Goal: Complete application form: Complete application form

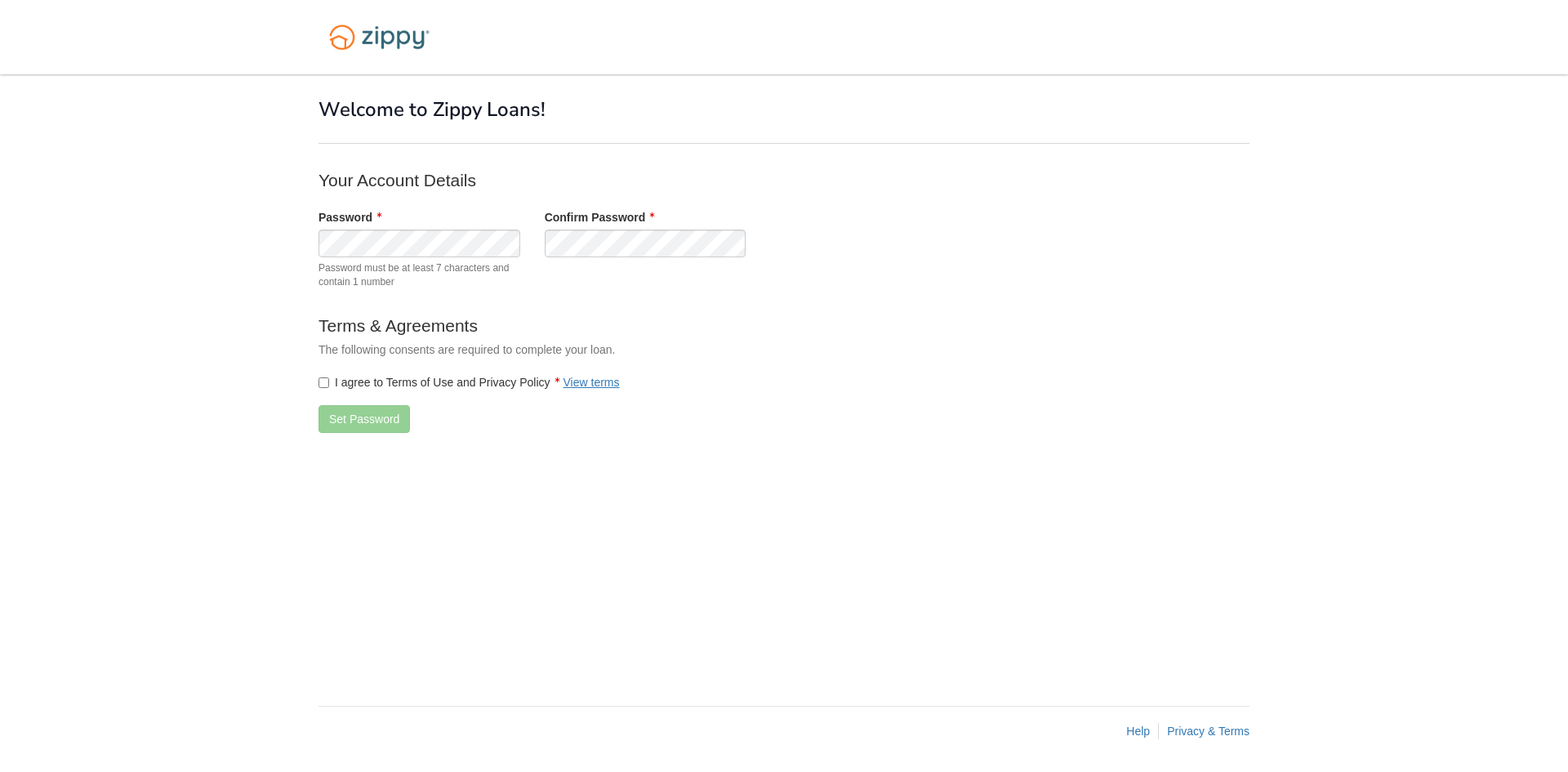
click at [339, 380] on label "I agree to Terms of Use and Privacy Policy View terms" at bounding box center [469, 382] width 302 height 16
click at [387, 412] on button "Set Password" at bounding box center [365, 418] width 92 height 28
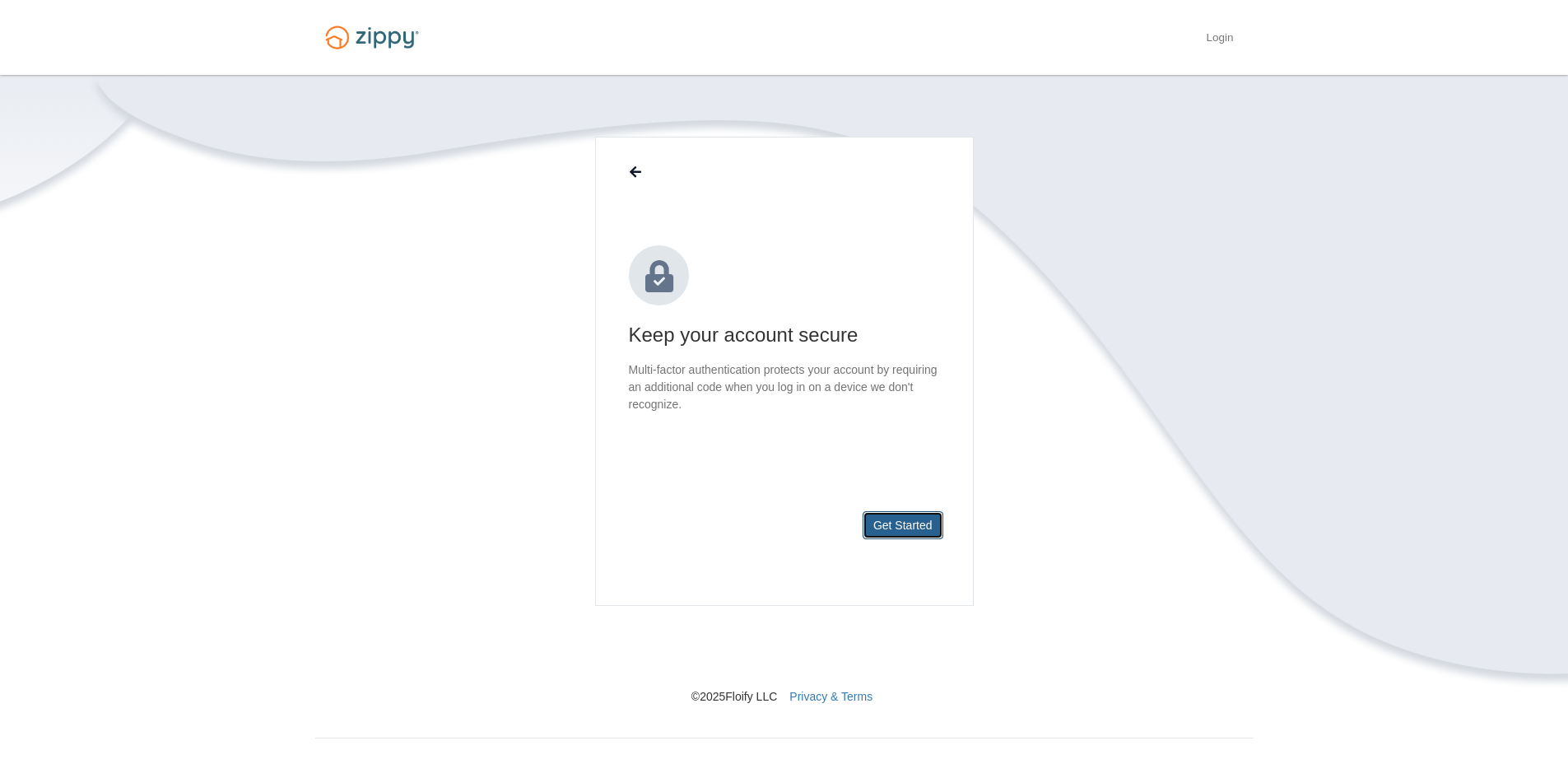
click at [920, 515] on button "Get Started" at bounding box center [902, 525] width 81 height 28
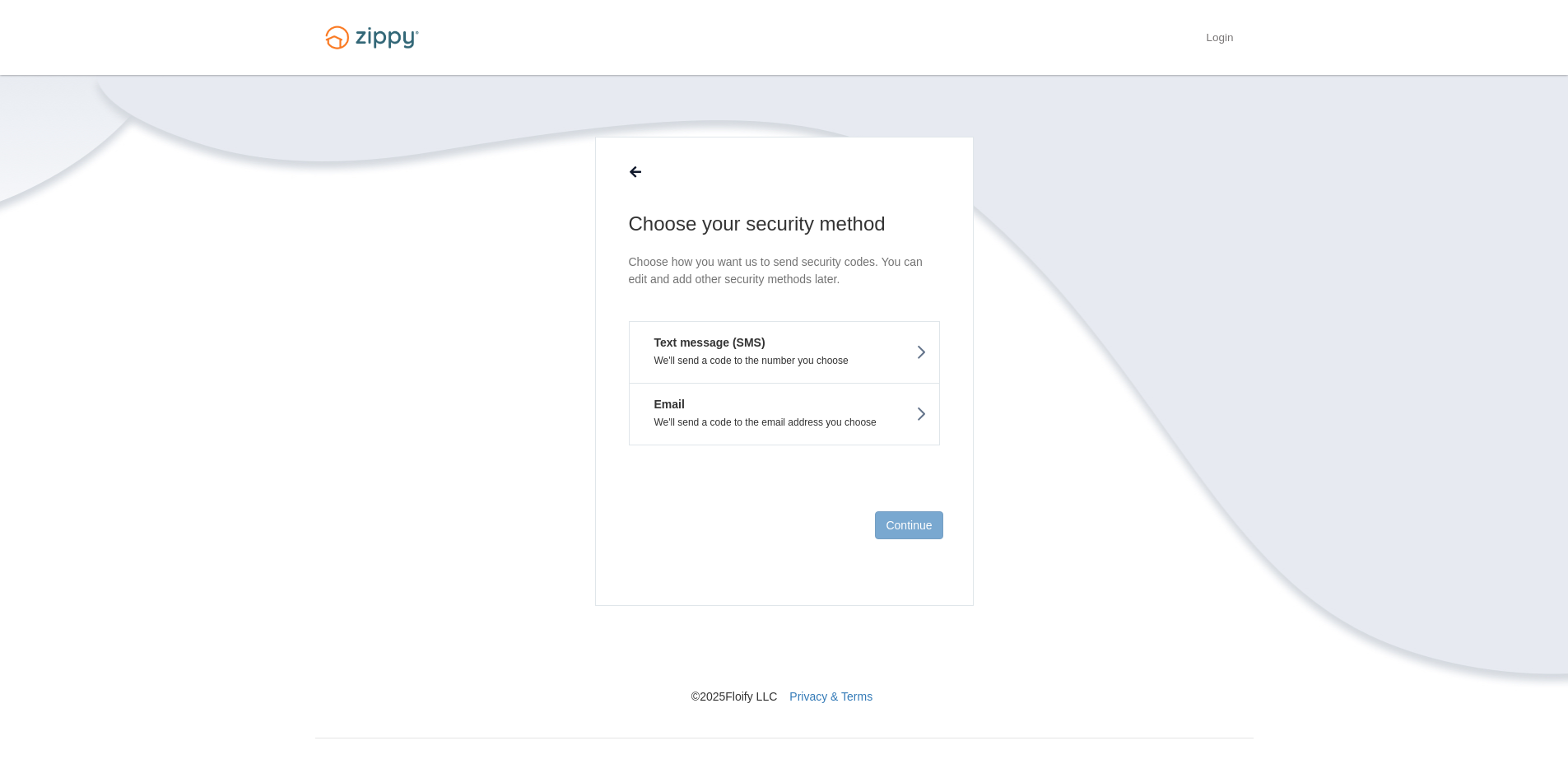
click at [886, 357] on p "We'll send a code to the number you choose" at bounding box center [784, 360] width 285 height 12
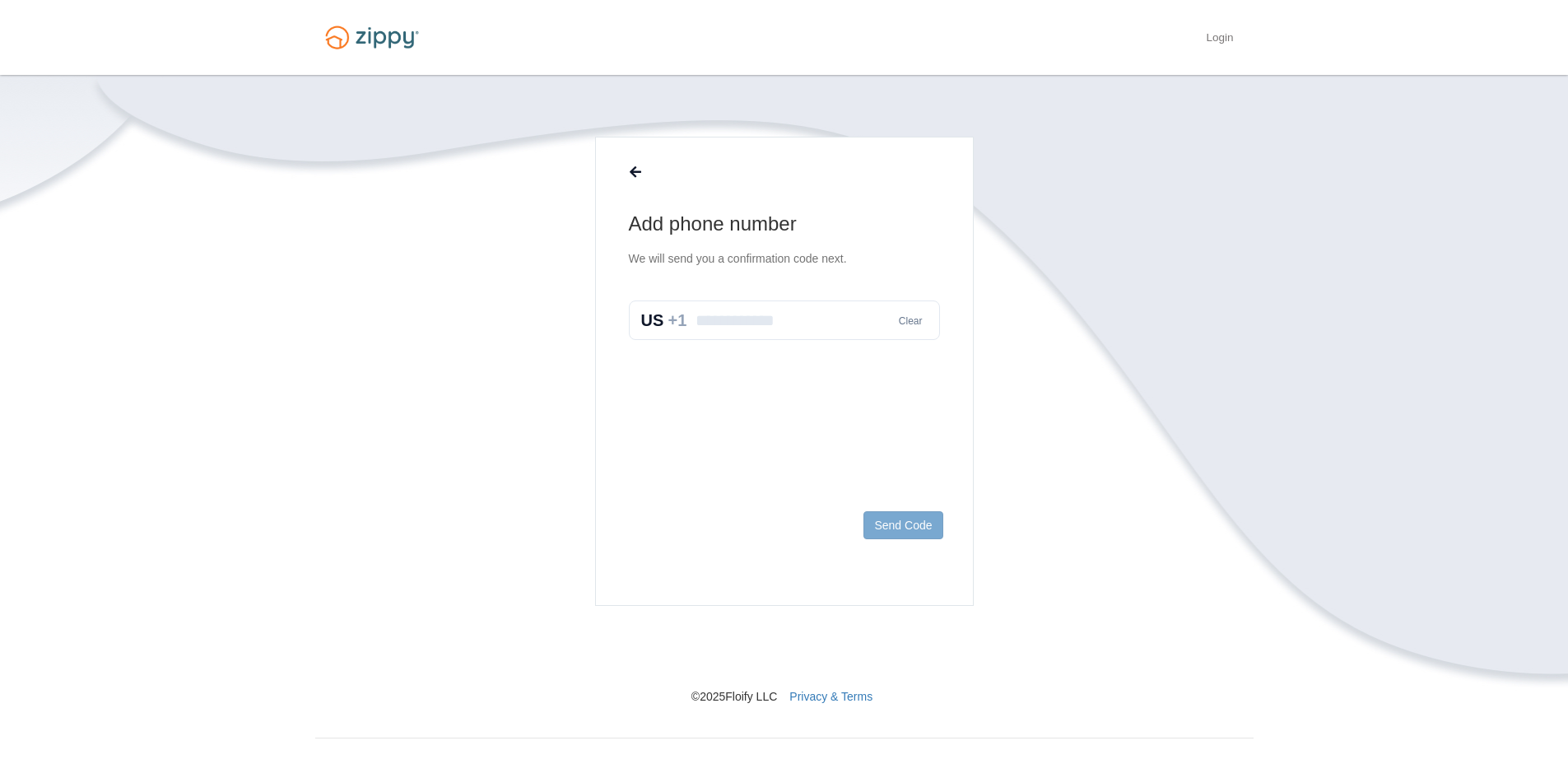
click at [745, 328] on input "text" at bounding box center [784, 320] width 311 height 40
type input "**********"
click at [909, 536] on button "Send Code" at bounding box center [902, 525] width 79 height 28
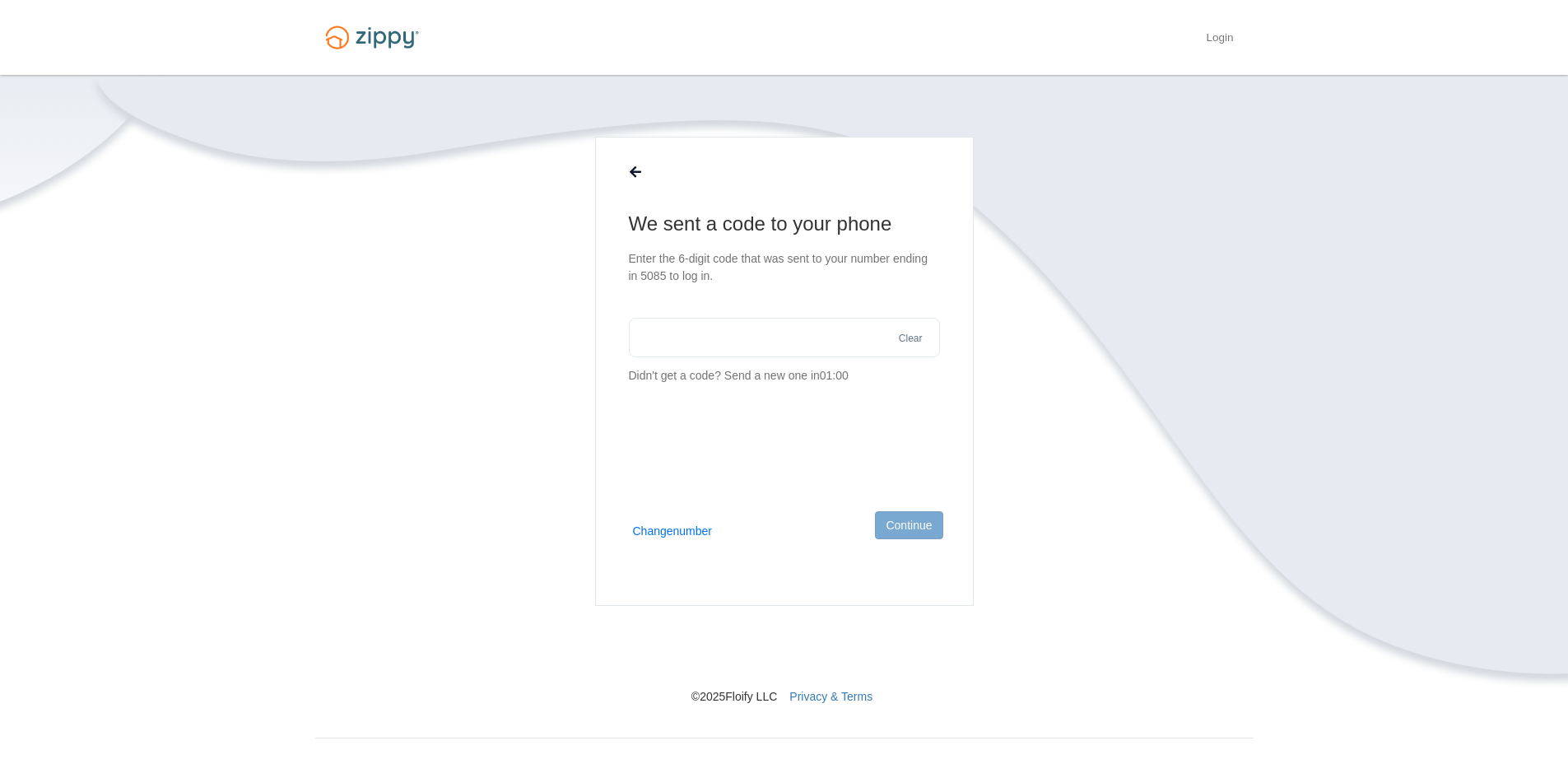
click at [790, 298] on section "We sent a code to your phone Enter the 6-digit code that was sent to your numbe…" at bounding box center [784, 297] width 311 height 173
click at [771, 335] on input "text" at bounding box center [784, 337] width 311 height 40
type input "******"
drag, startPoint x: 1109, startPoint y: 348, endPoint x: 1096, endPoint y: 396, distance: 49.7
drag, startPoint x: 1096, startPoint y: 396, endPoint x: 921, endPoint y: 536, distance: 224.1
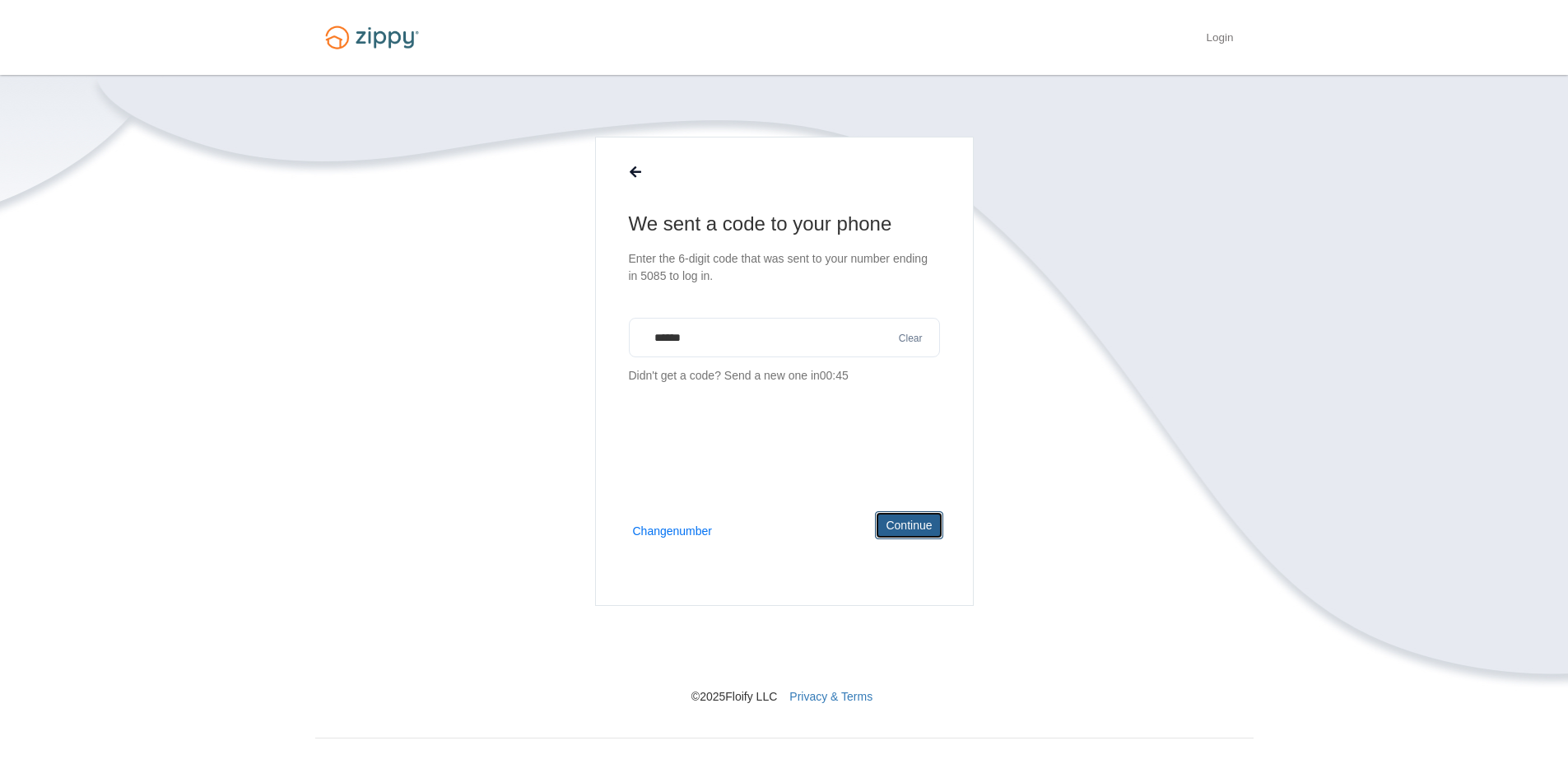
click at [926, 536] on button "Continue" at bounding box center [909, 525] width 67 height 28
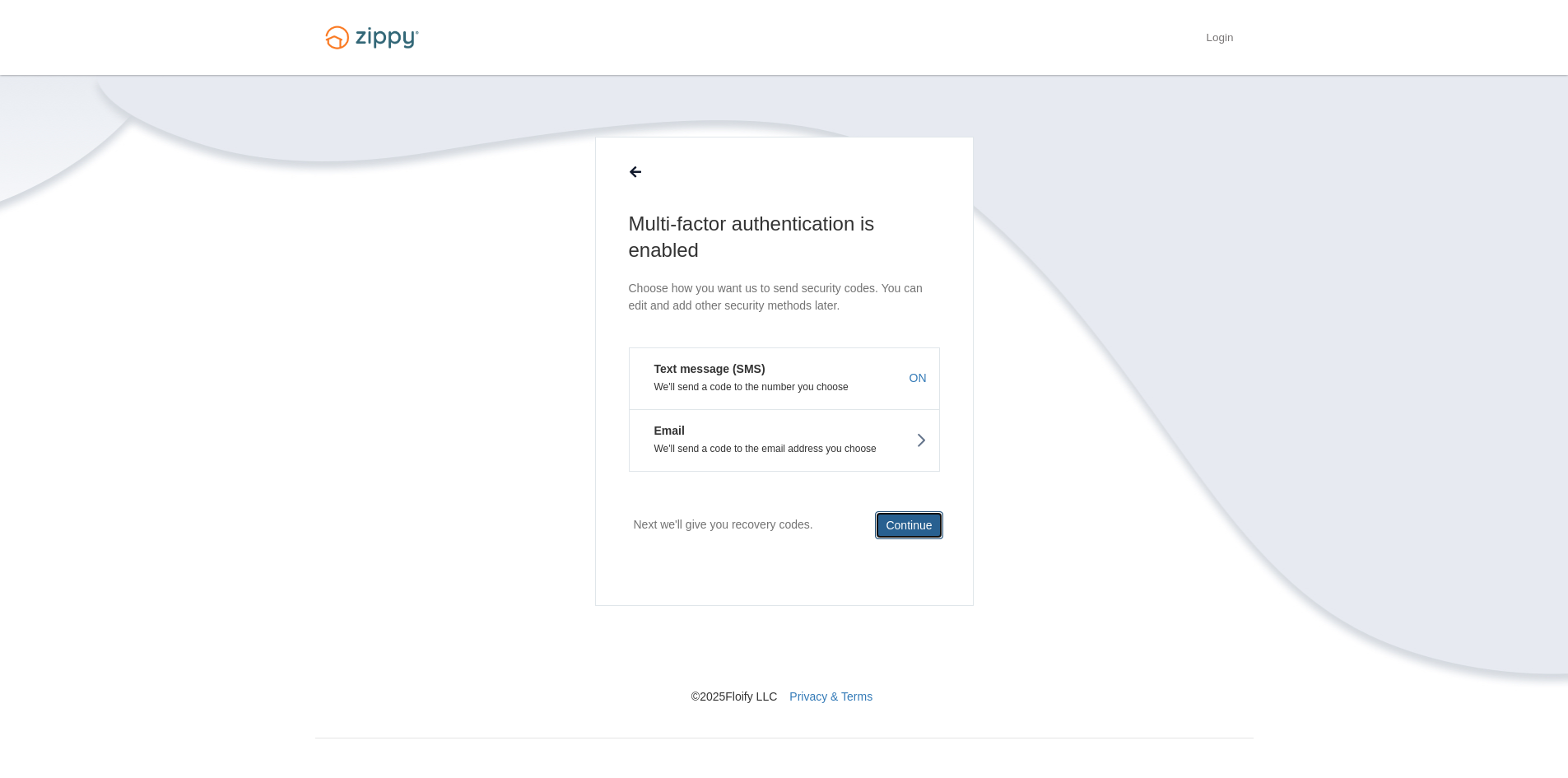
click at [913, 520] on button "Continue" at bounding box center [909, 525] width 67 height 28
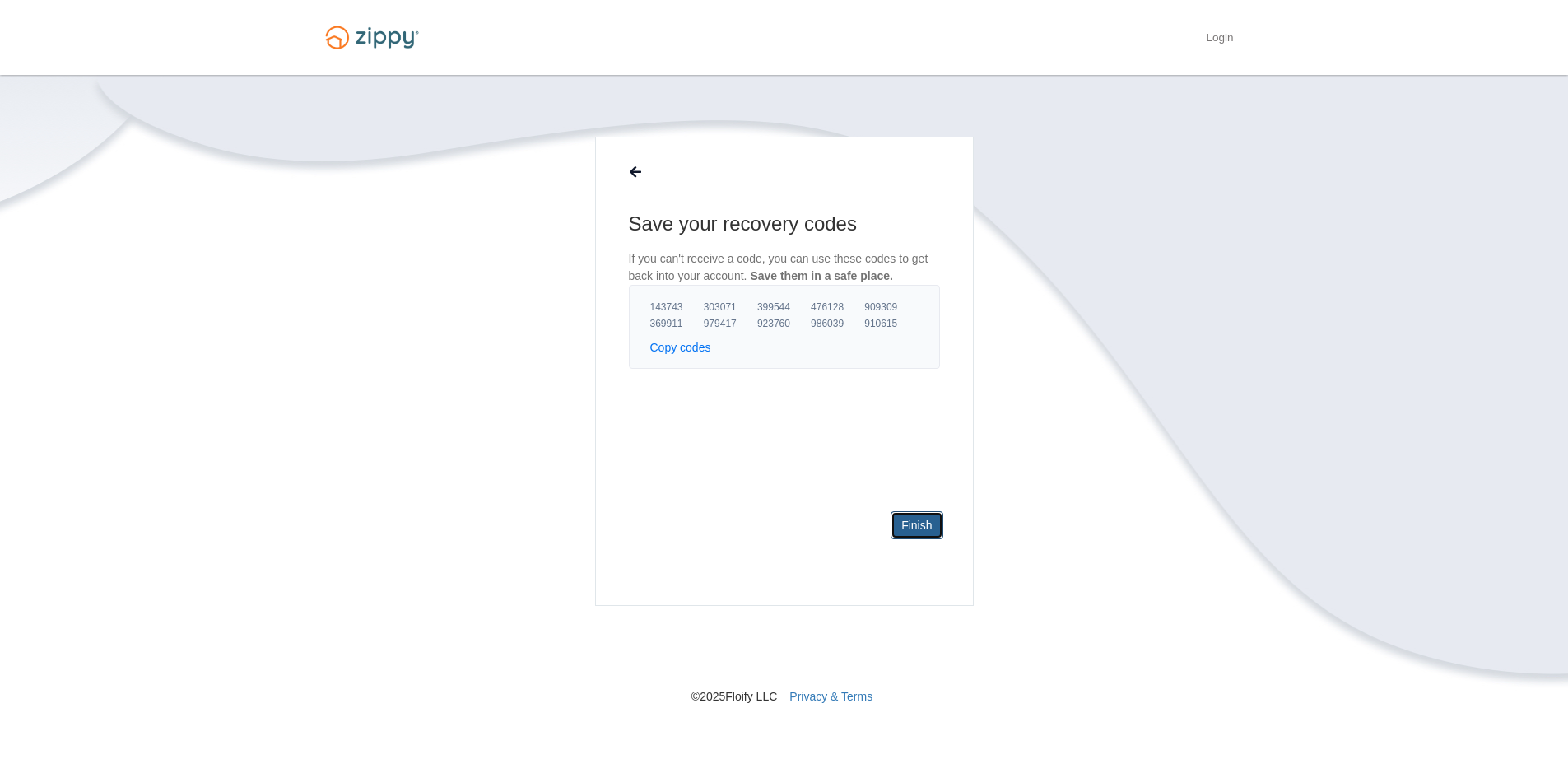
click at [935, 526] on link "Finish" at bounding box center [916, 525] width 52 height 28
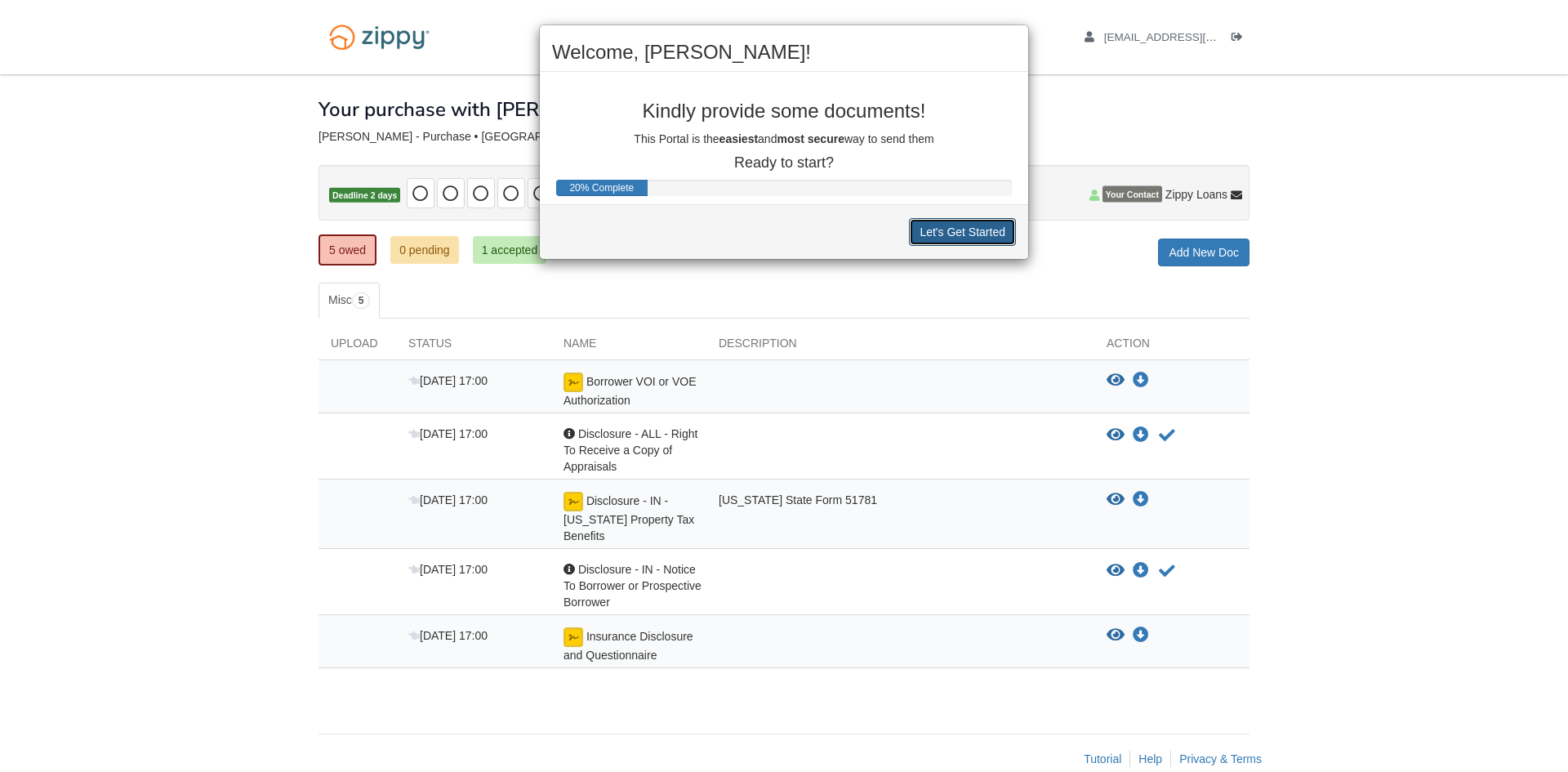
click at [997, 234] on button "Let's Get Started" at bounding box center [962, 231] width 107 height 28
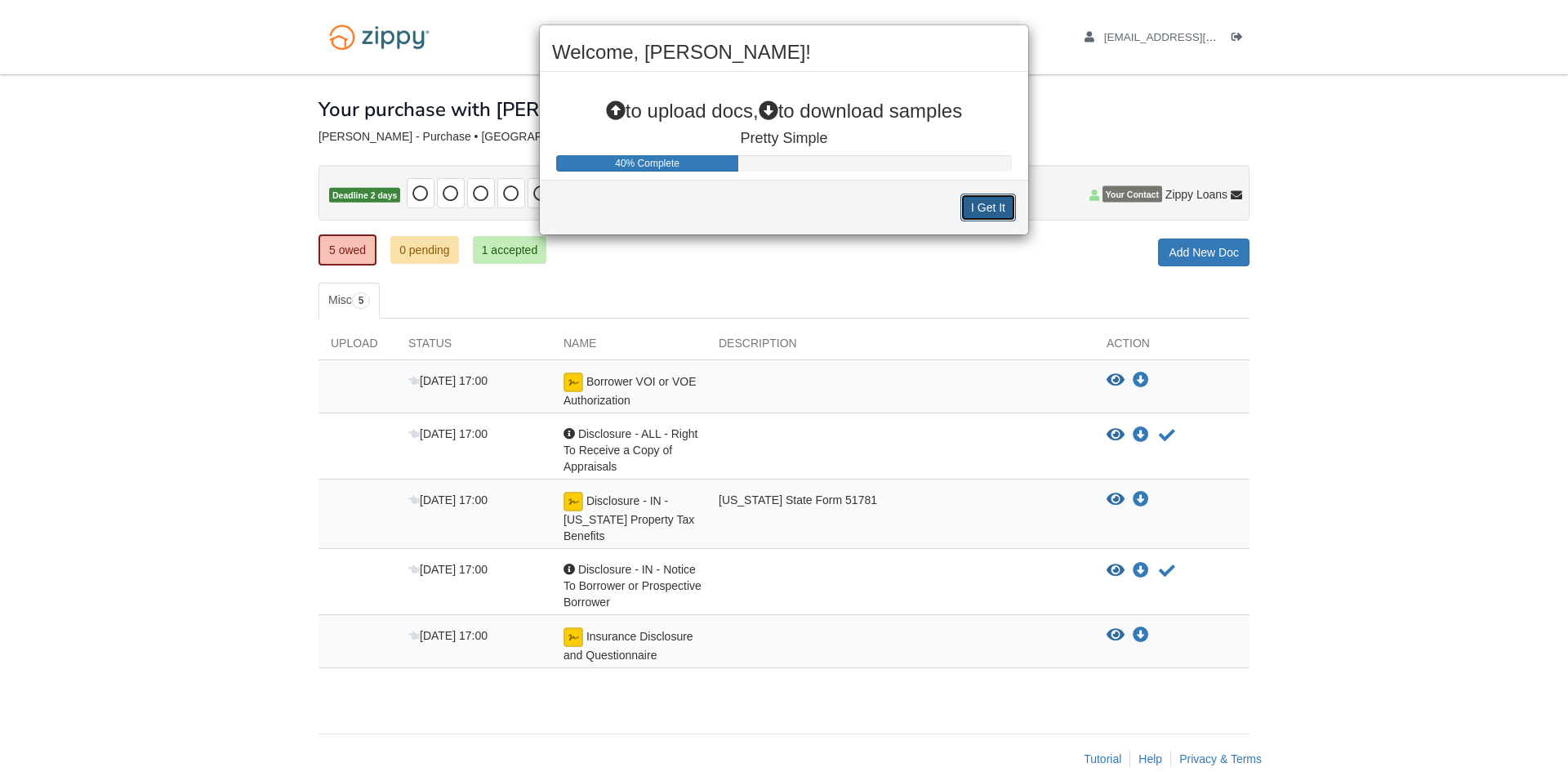
click at [985, 204] on button "I Get It" at bounding box center [988, 207] width 56 height 28
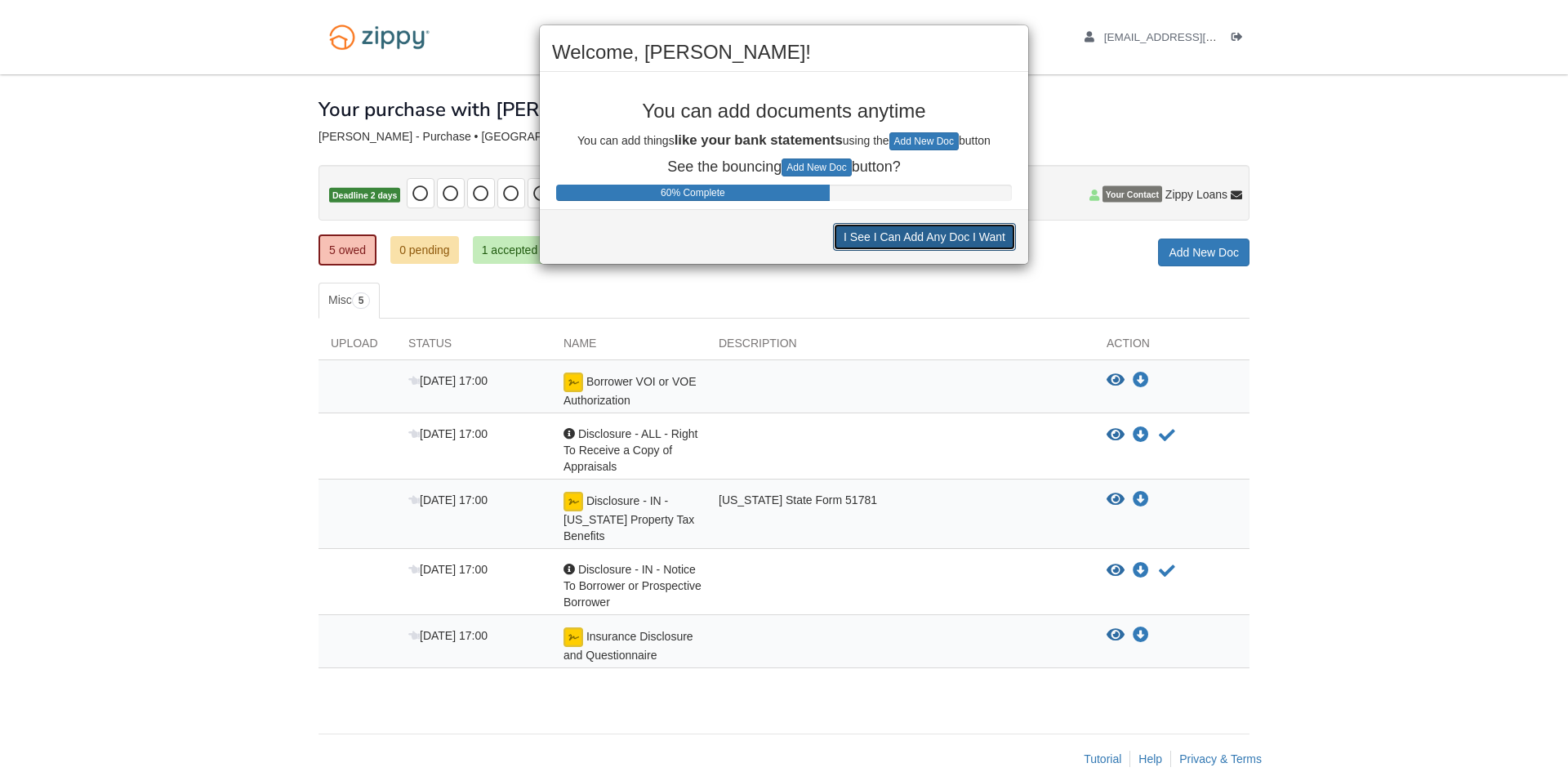
click at [949, 243] on button "I See I Can Add Any Doc I Want" at bounding box center [924, 237] width 183 height 28
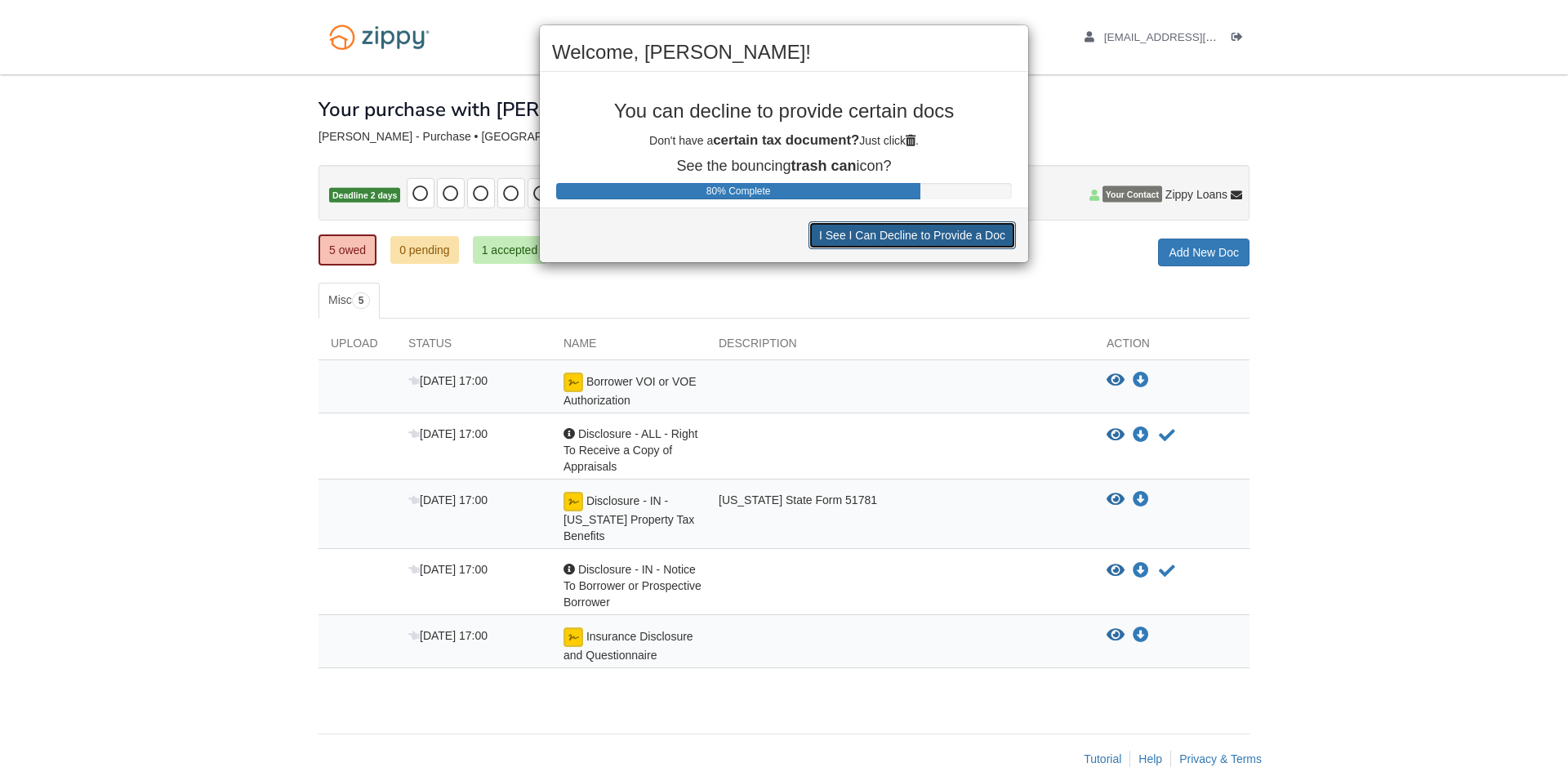
click at [933, 238] on button "I See I Can Decline to Provide a Doc" at bounding box center [912, 235] width 208 height 28
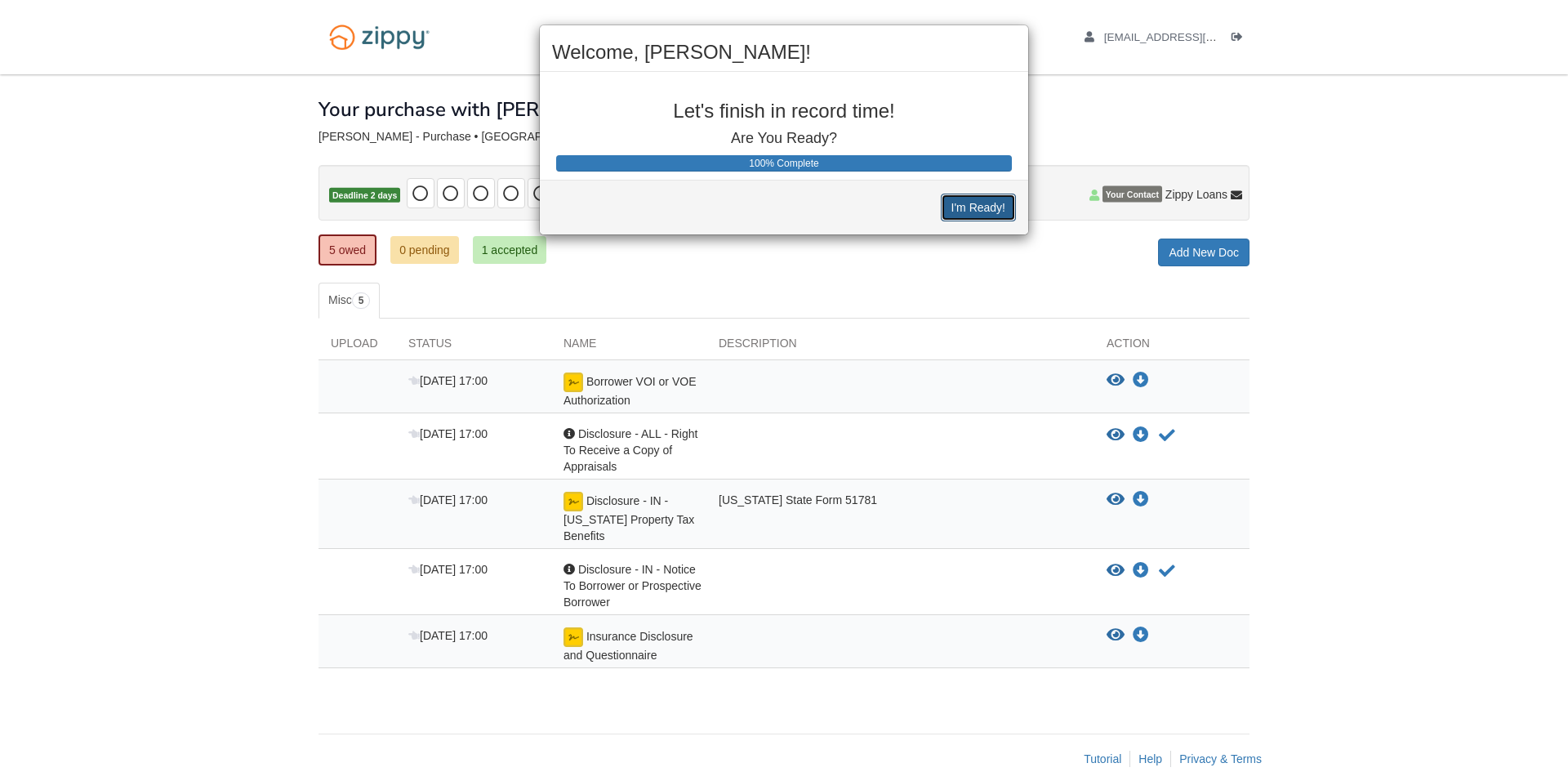
click at [978, 213] on button "I'm Ready!" at bounding box center [978, 207] width 75 height 28
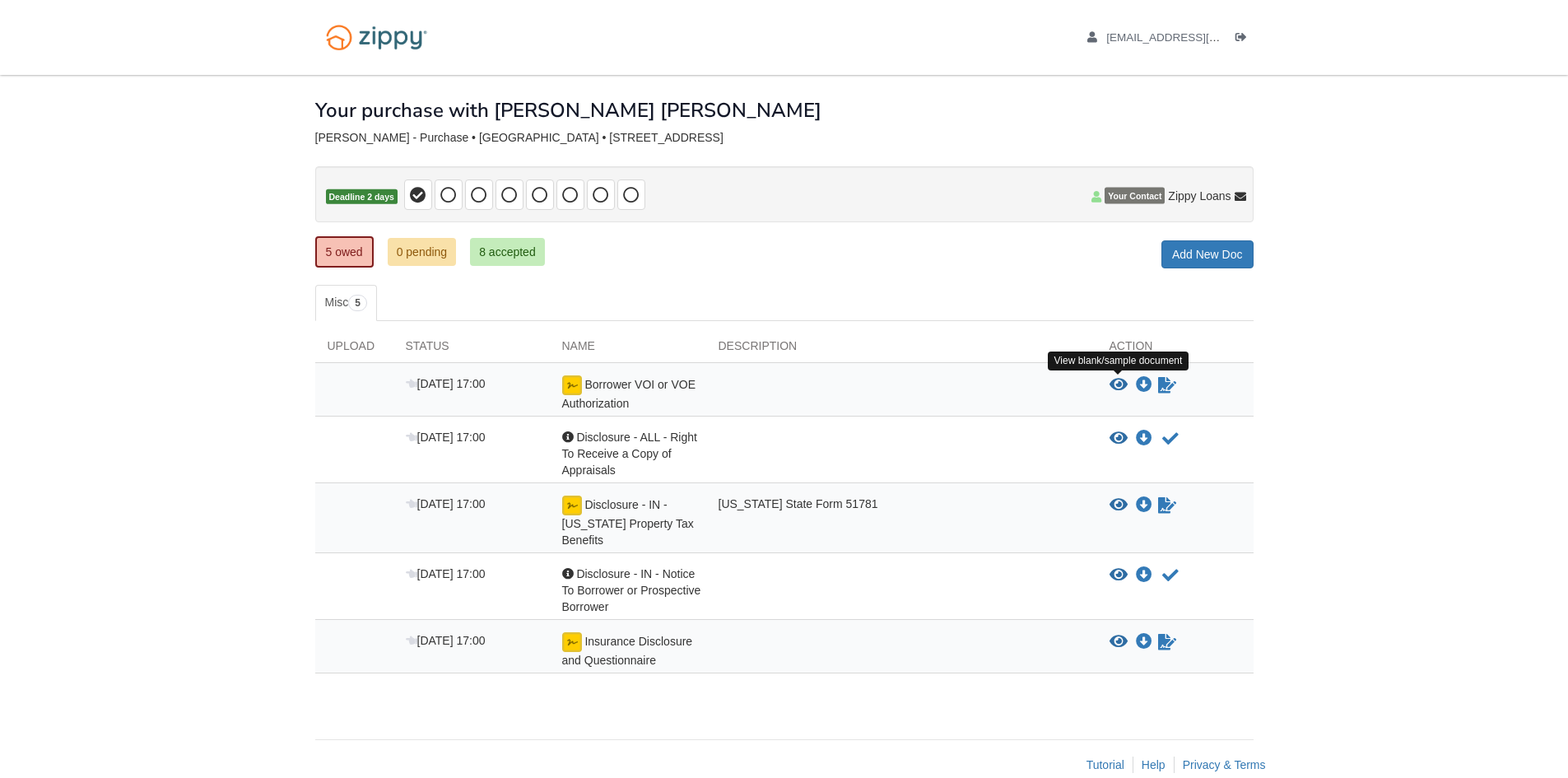
click at [1119, 381] on icon "View Borrower VOI or VOE Authorization" at bounding box center [1118, 385] width 18 height 16
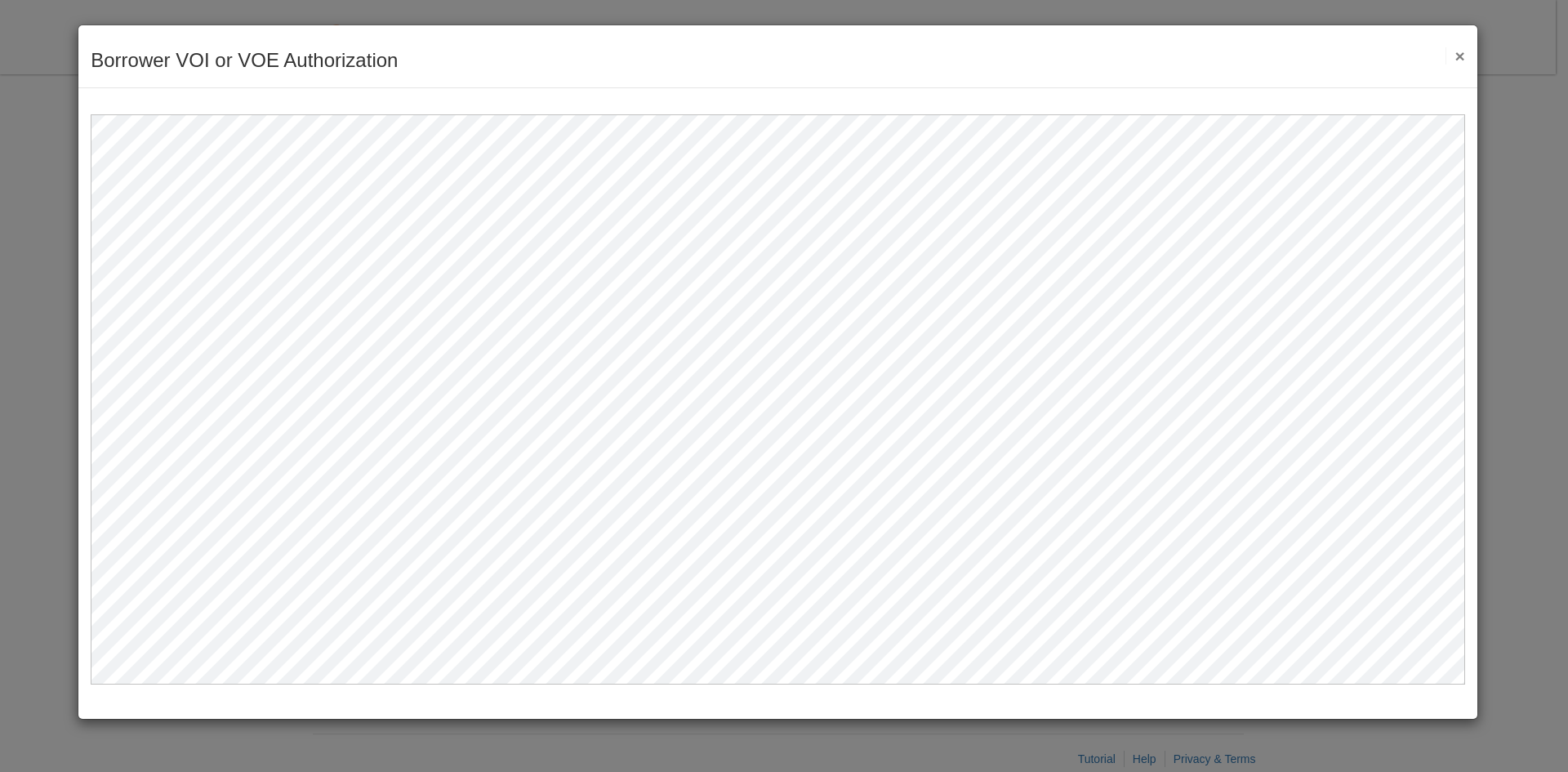
click at [1460, 58] on button "×" at bounding box center [1455, 56] width 19 height 17
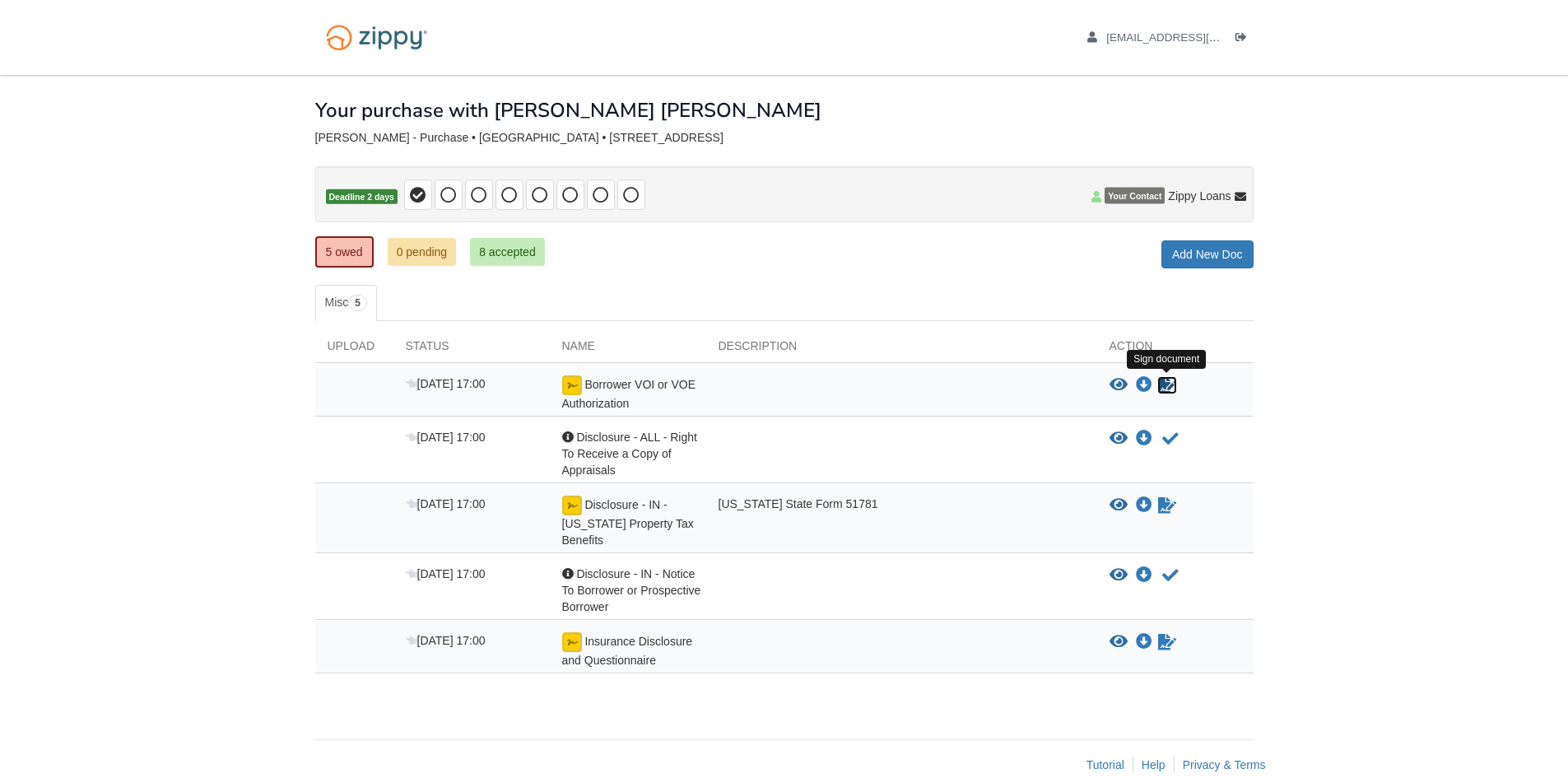
click at [1162, 383] on icon "Sign Form" at bounding box center [1167, 385] width 18 height 16
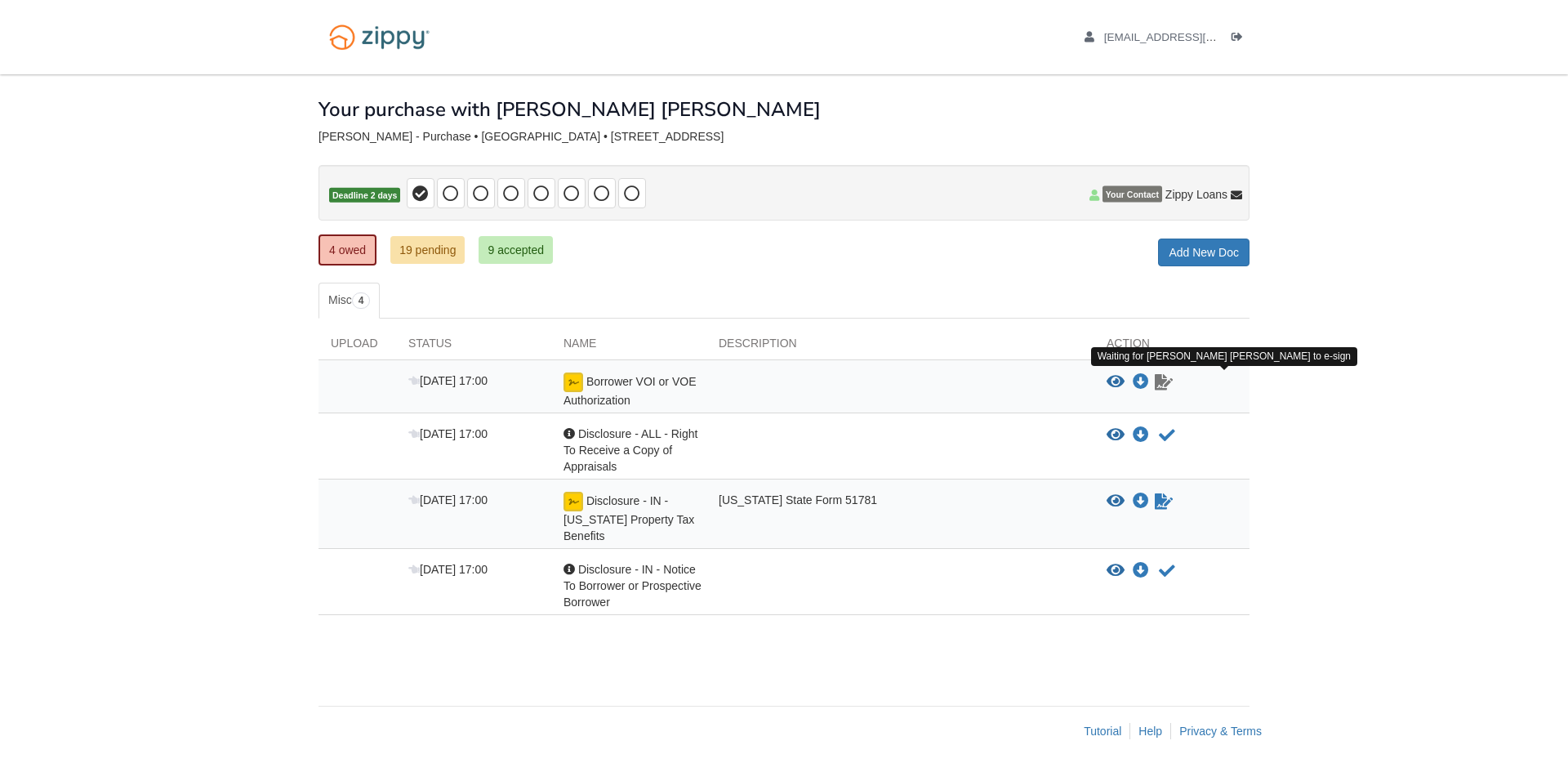
click at [1161, 380] on icon "Waiting for your co-borrower to e-sign" at bounding box center [1164, 382] width 18 height 16
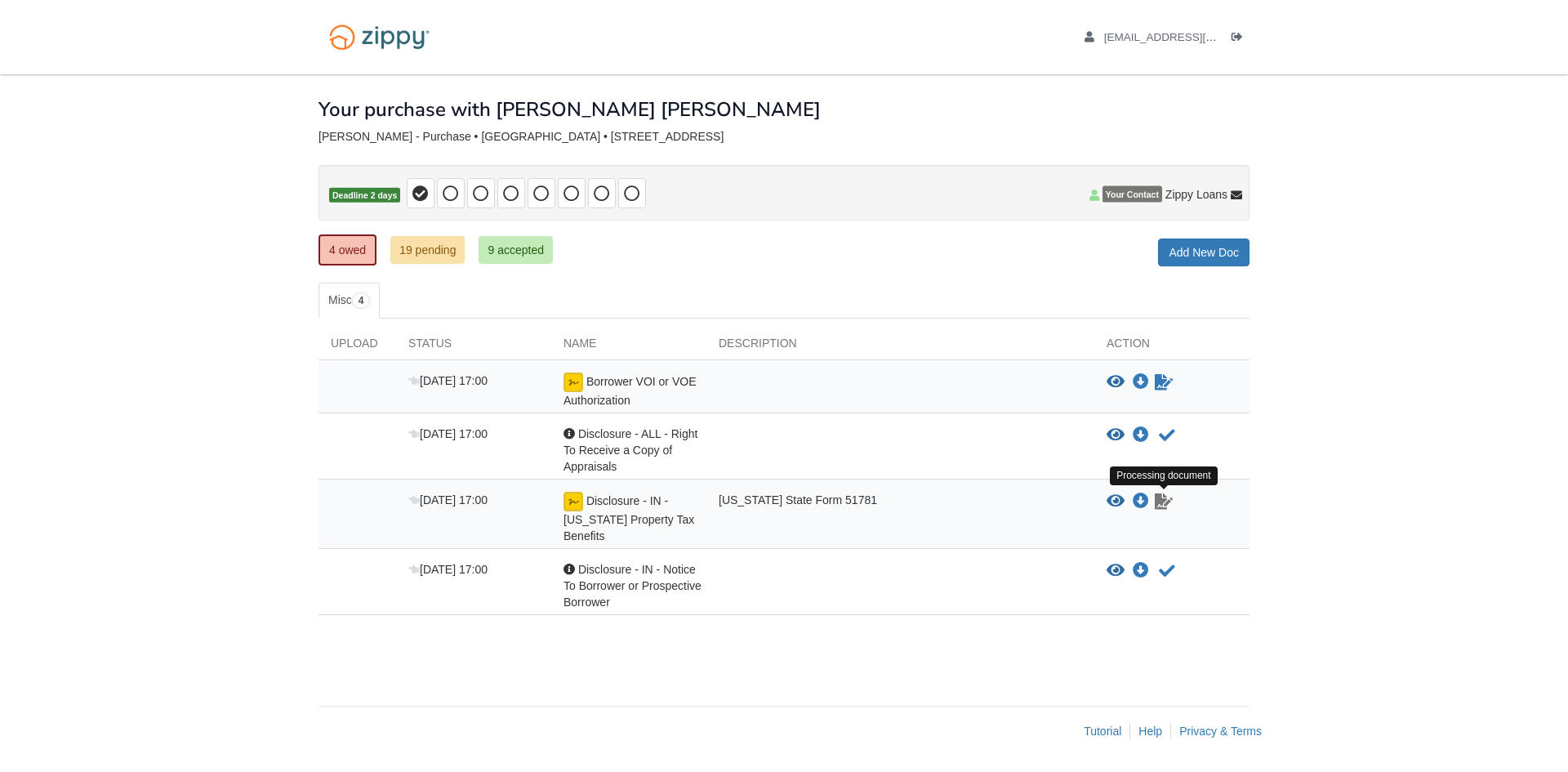
click at [1168, 504] on icon "Waiting for your co-borrower to e-sign" at bounding box center [1164, 501] width 18 height 16
click at [1121, 502] on icon "View Disclosure - IN - Indiana Property Tax Benefits" at bounding box center [1116, 501] width 18 height 16
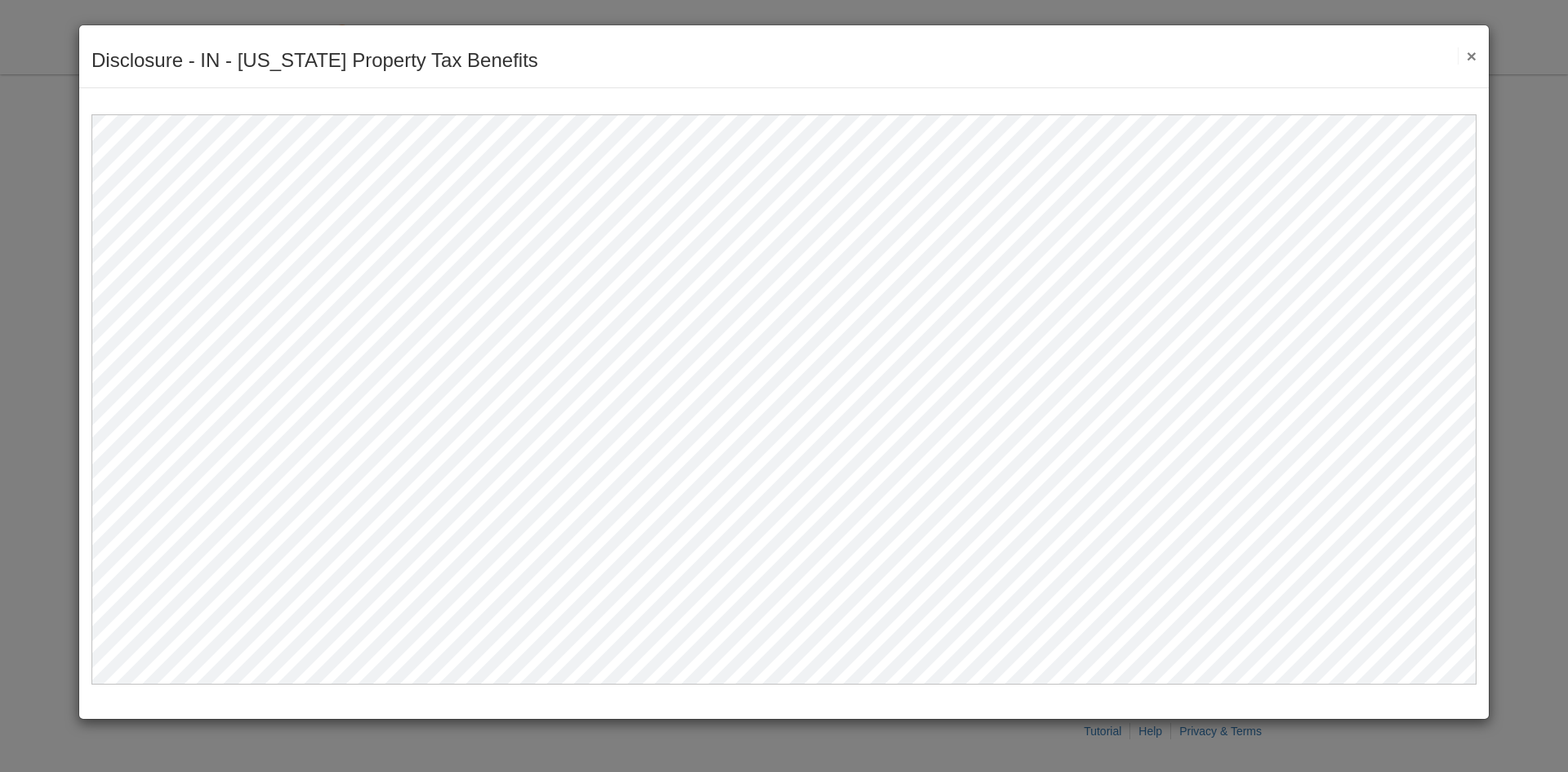
click at [1469, 57] on button "×" at bounding box center [1467, 56] width 19 height 17
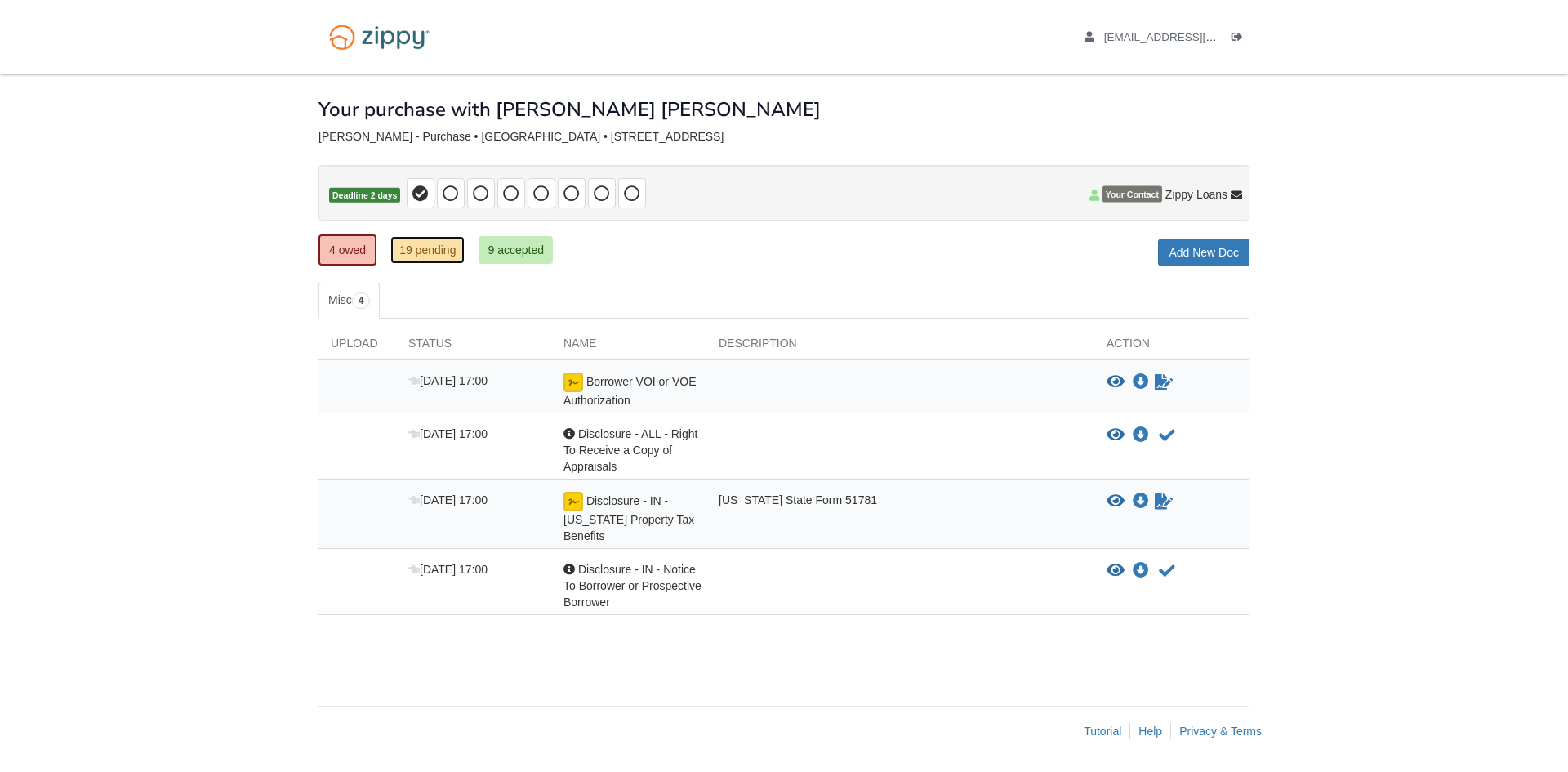
click at [434, 243] on link "19 pending" at bounding box center [428, 249] width 75 height 28
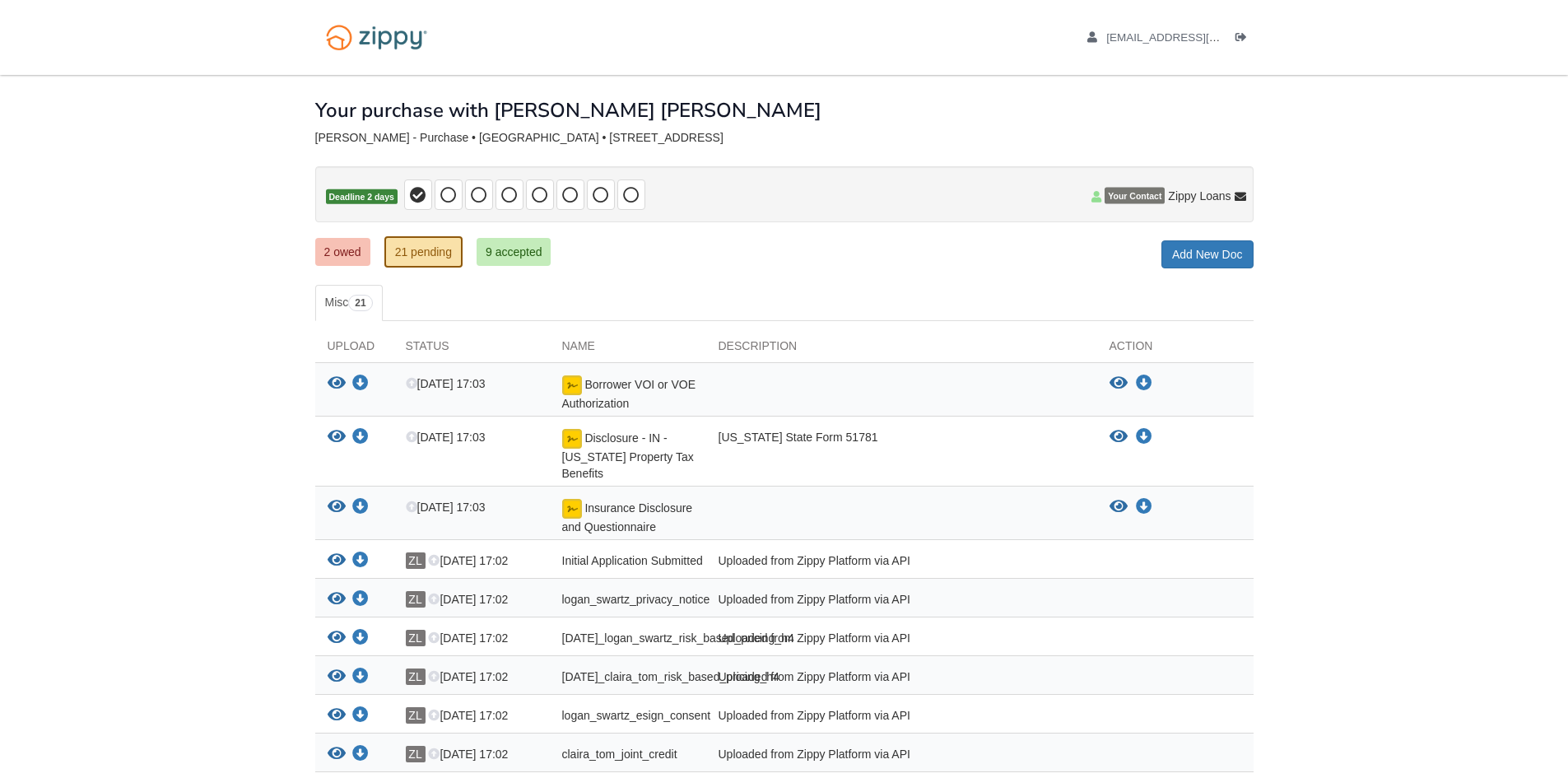
click at [294, 248] on body "[EMAIL_ADDRESS][DOMAIN_NAME] Logout ×" at bounding box center [784, 684] width 1568 height 1368
click at [323, 246] on link "2 owed" at bounding box center [343, 251] width 55 height 28
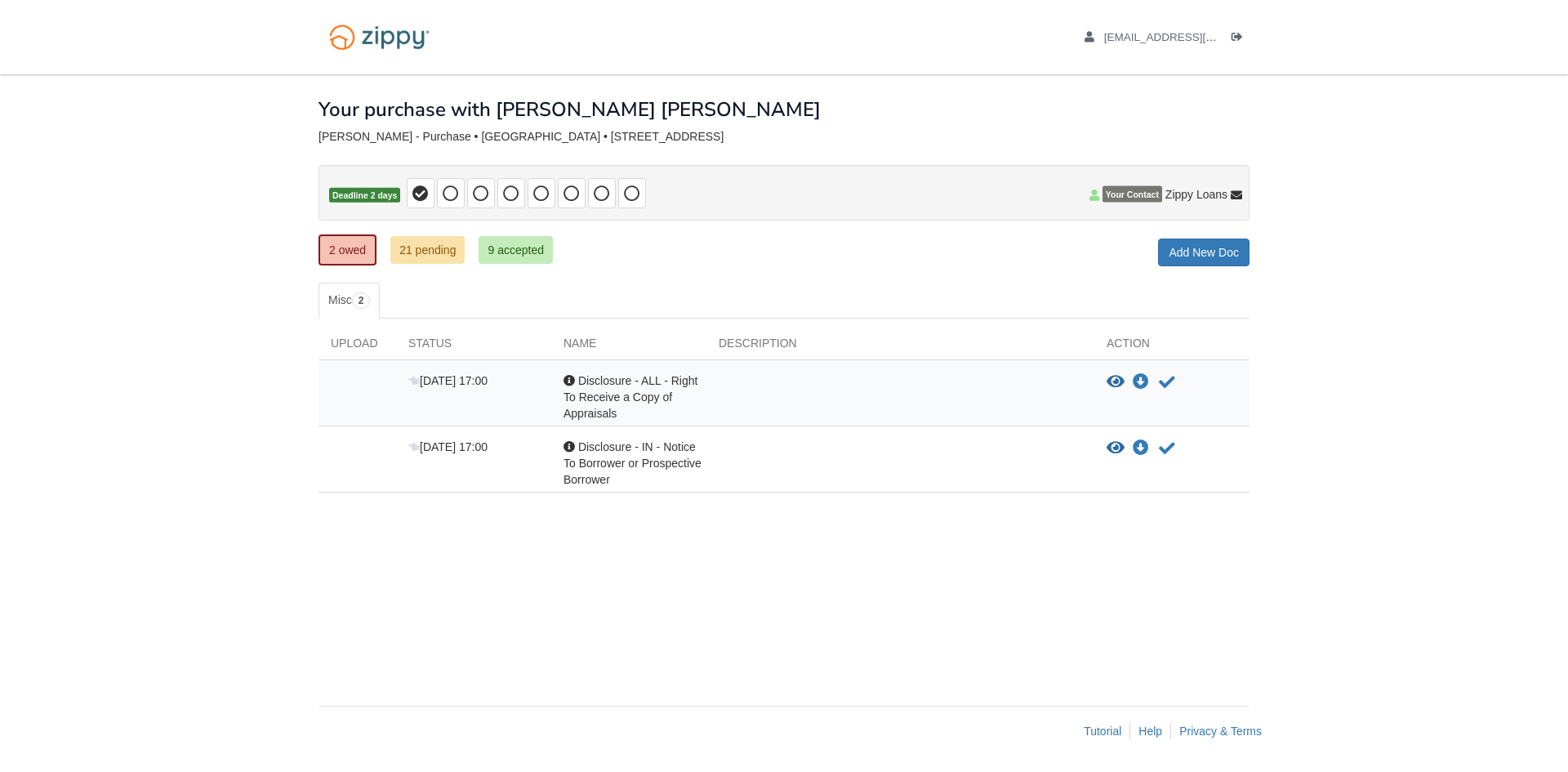
click at [588, 455] on div "Acknowledgement Disclosure - IN - Notice To Borrower or Prospective Borrower" at bounding box center [629, 462] width 155 height 49
click at [1107, 446] on icon "View Disclosure - IN - Notice To Borrower or Prospective Borrower" at bounding box center [1116, 448] width 18 height 16
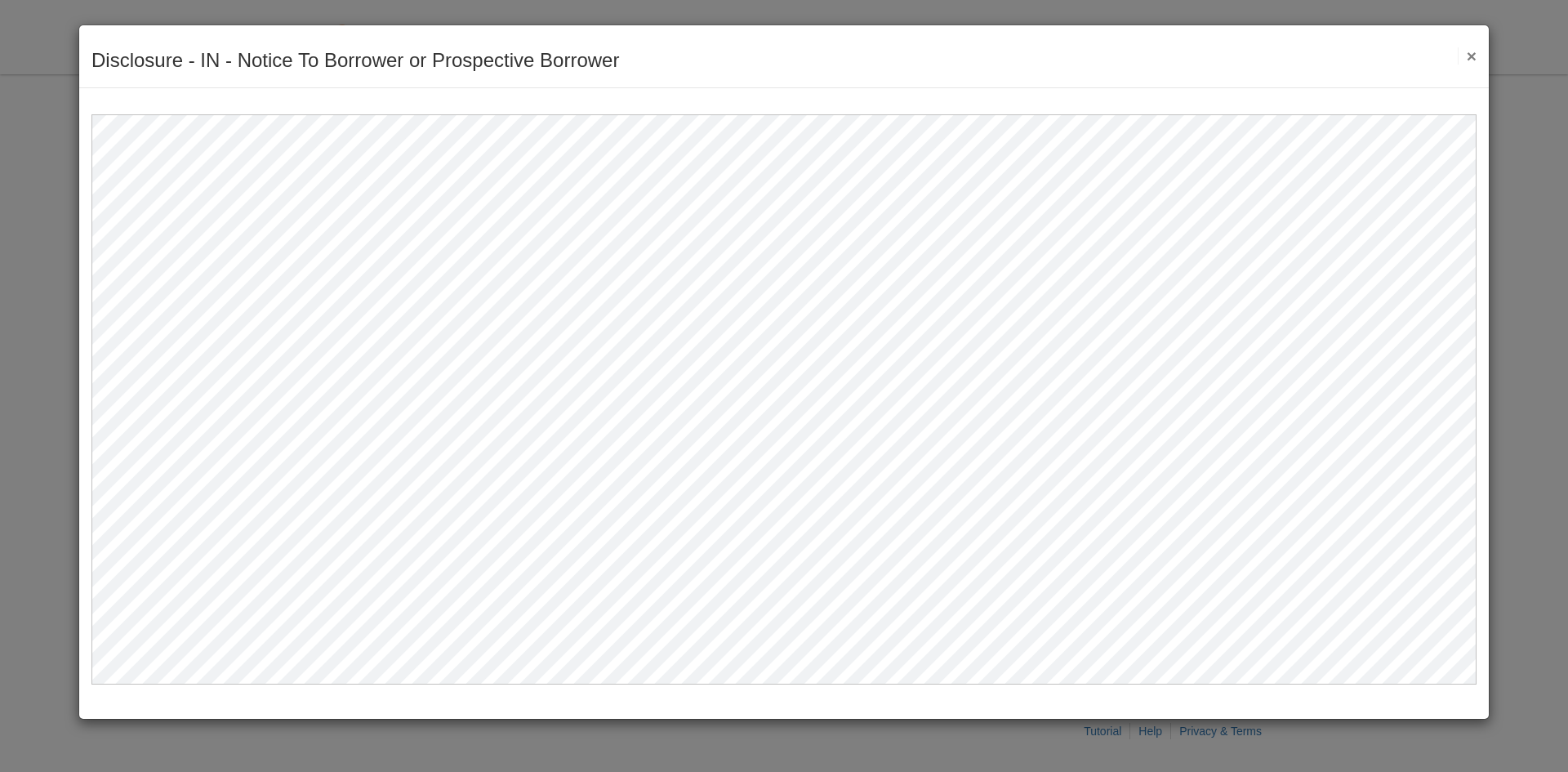
click at [1471, 51] on button "×" at bounding box center [1467, 56] width 19 height 17
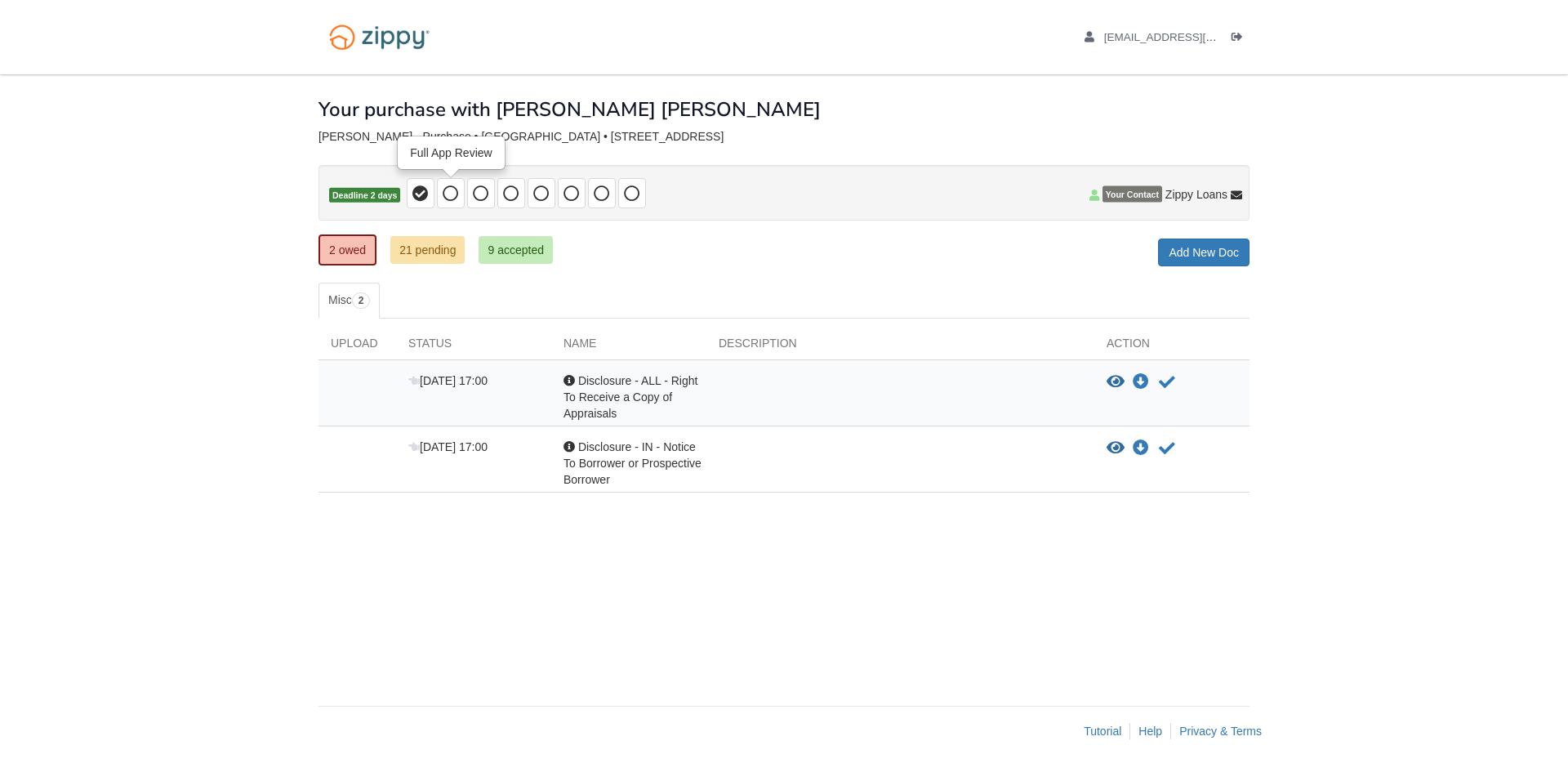
click at [446, 193] on icon at bounding box center [451, 193] width 16 height 16
click at [1144, 379] on icon "Download Disclosure - ALL - Right To Receive a Copy of Appraisals" at bounding box center [1141, 382] width 16 height 16
click at [1119, 384] on icon "View Disclosure - ALL - Right To Receive a Copy of Appraisals" at bounding box center [1116, 382] width 18 height 16
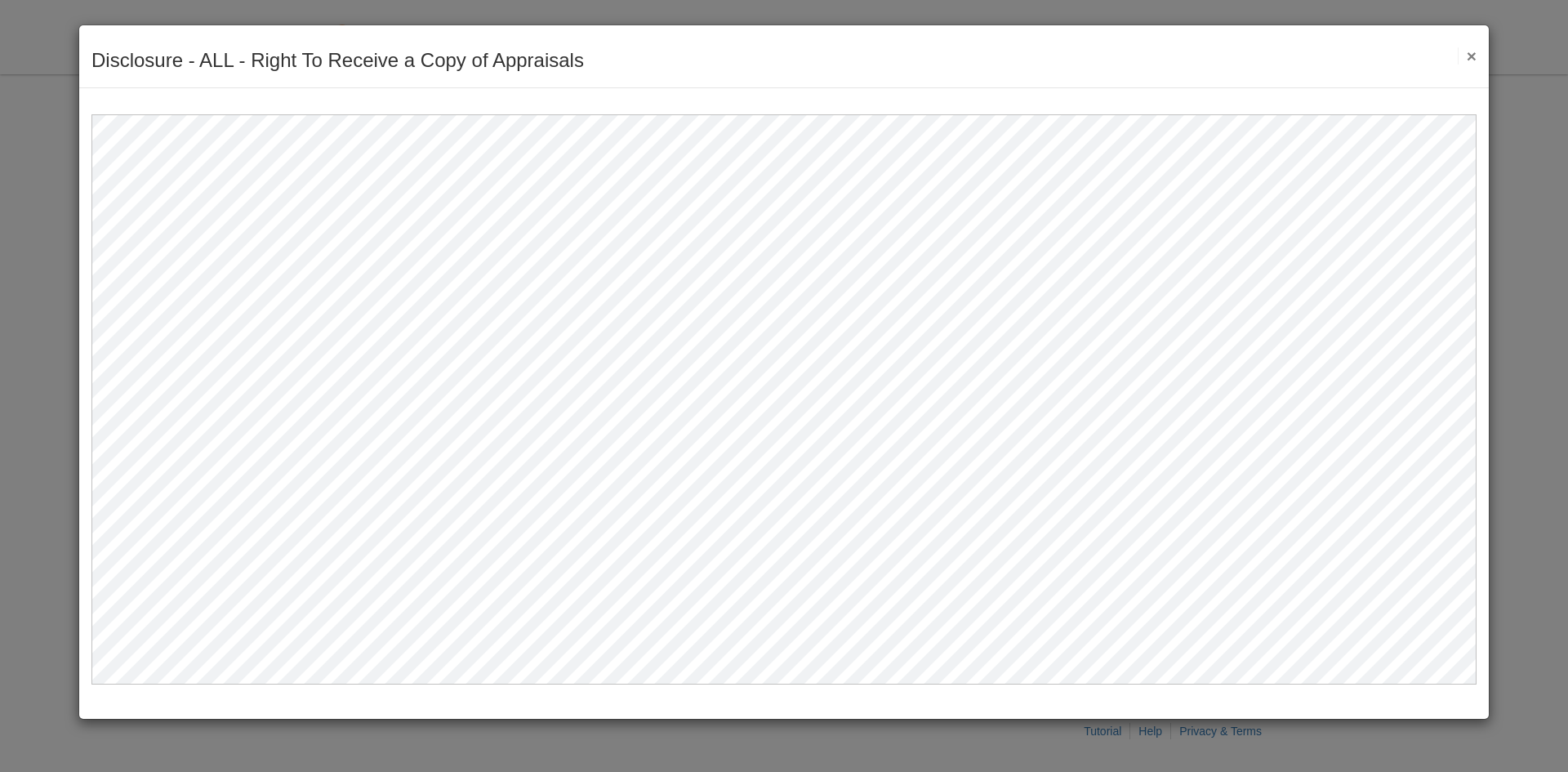
click at [1464, 58] on button "×" at bounding box center [1467, 56] width 19 height 17
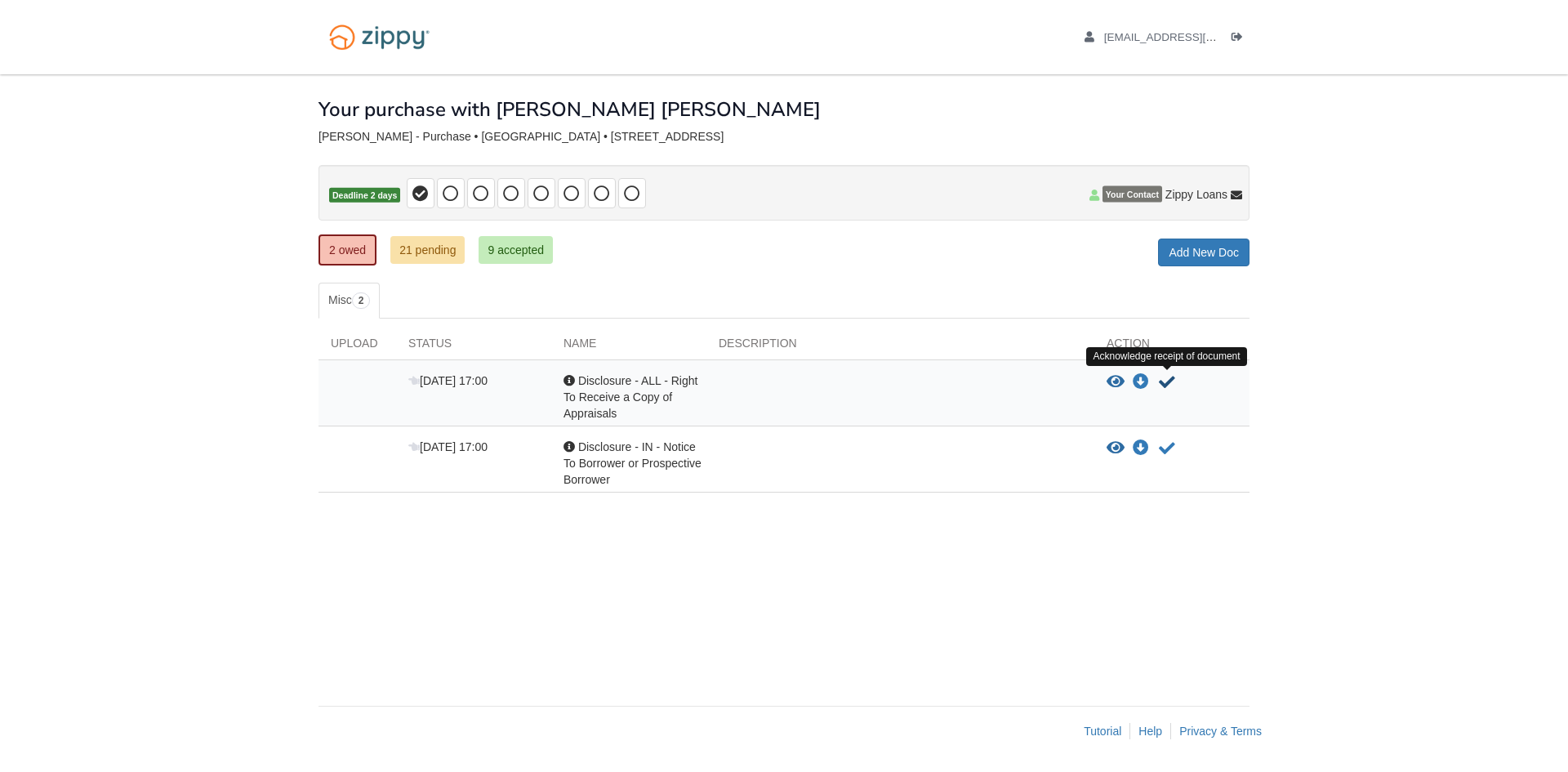
click at [1168, 388] on icon "Acknowledge receipt of document" at bounding box center [1167, 382] width 16 height 16
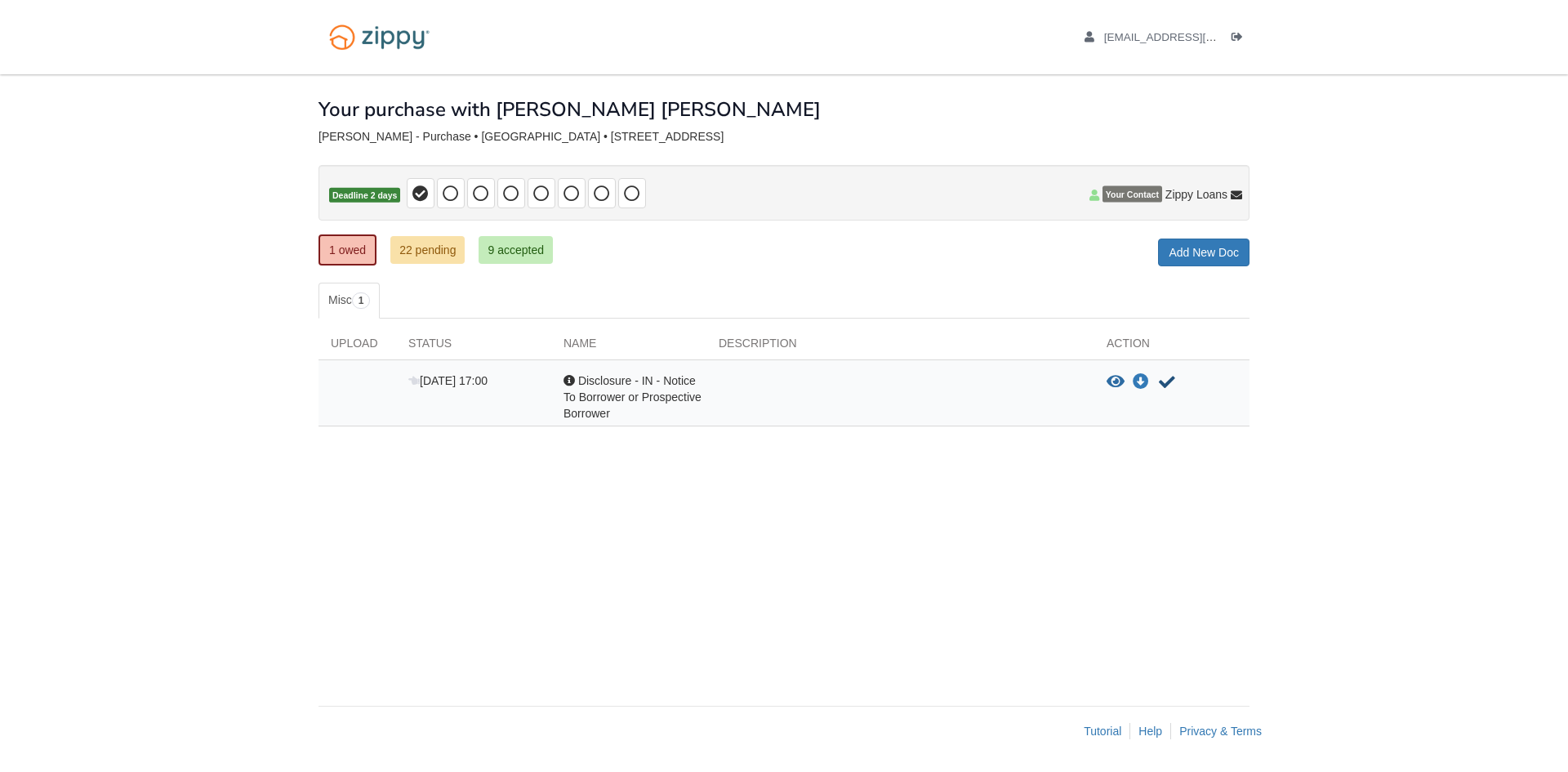
click at [1165, 389] on icon "Acknowledge receipt of document" at bounding box center [1167, 382] width 16 height 16
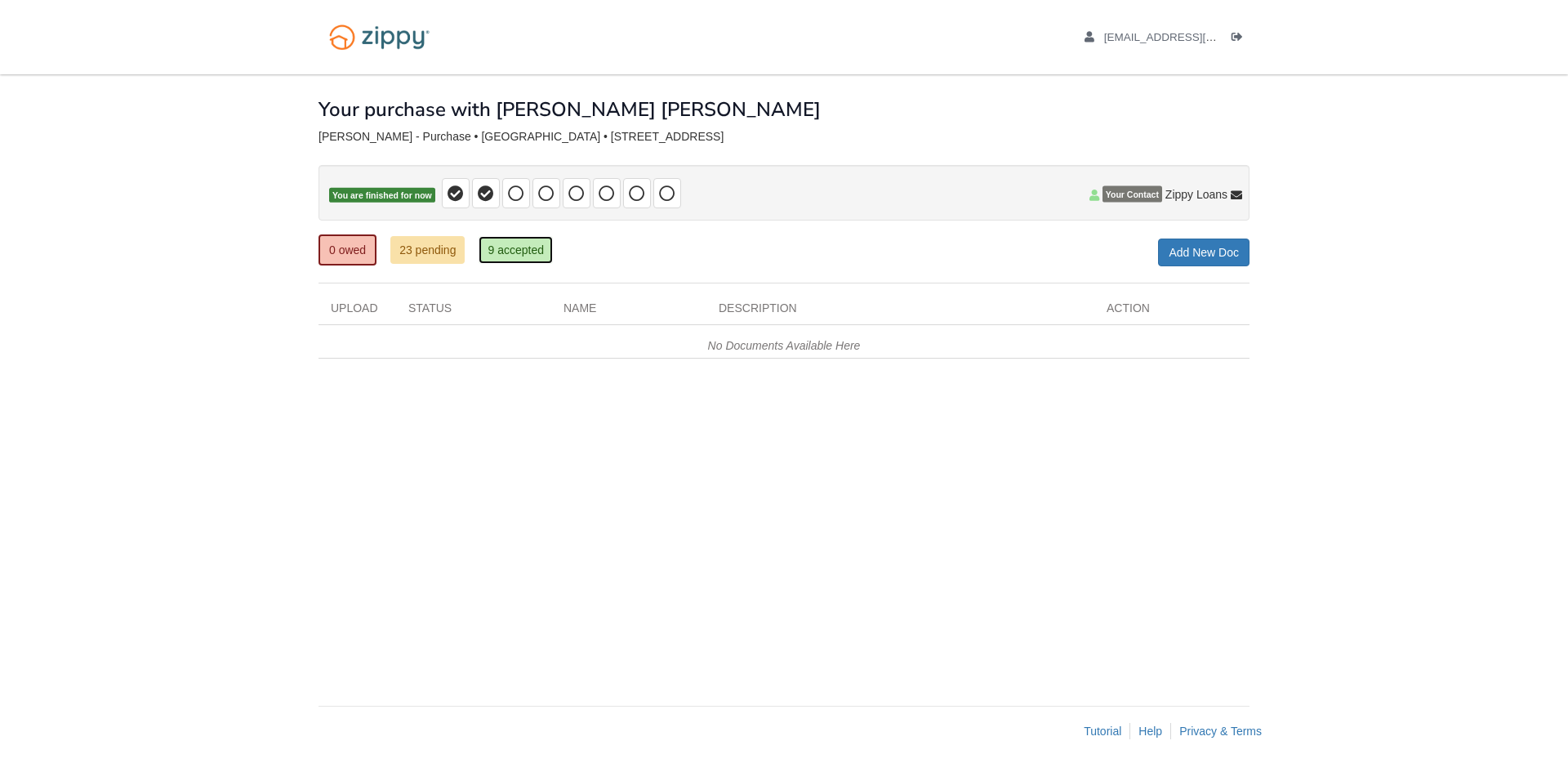
click at [516, 252] on link "9 accepted" at bounding box center [516, 249] width 75 height 28
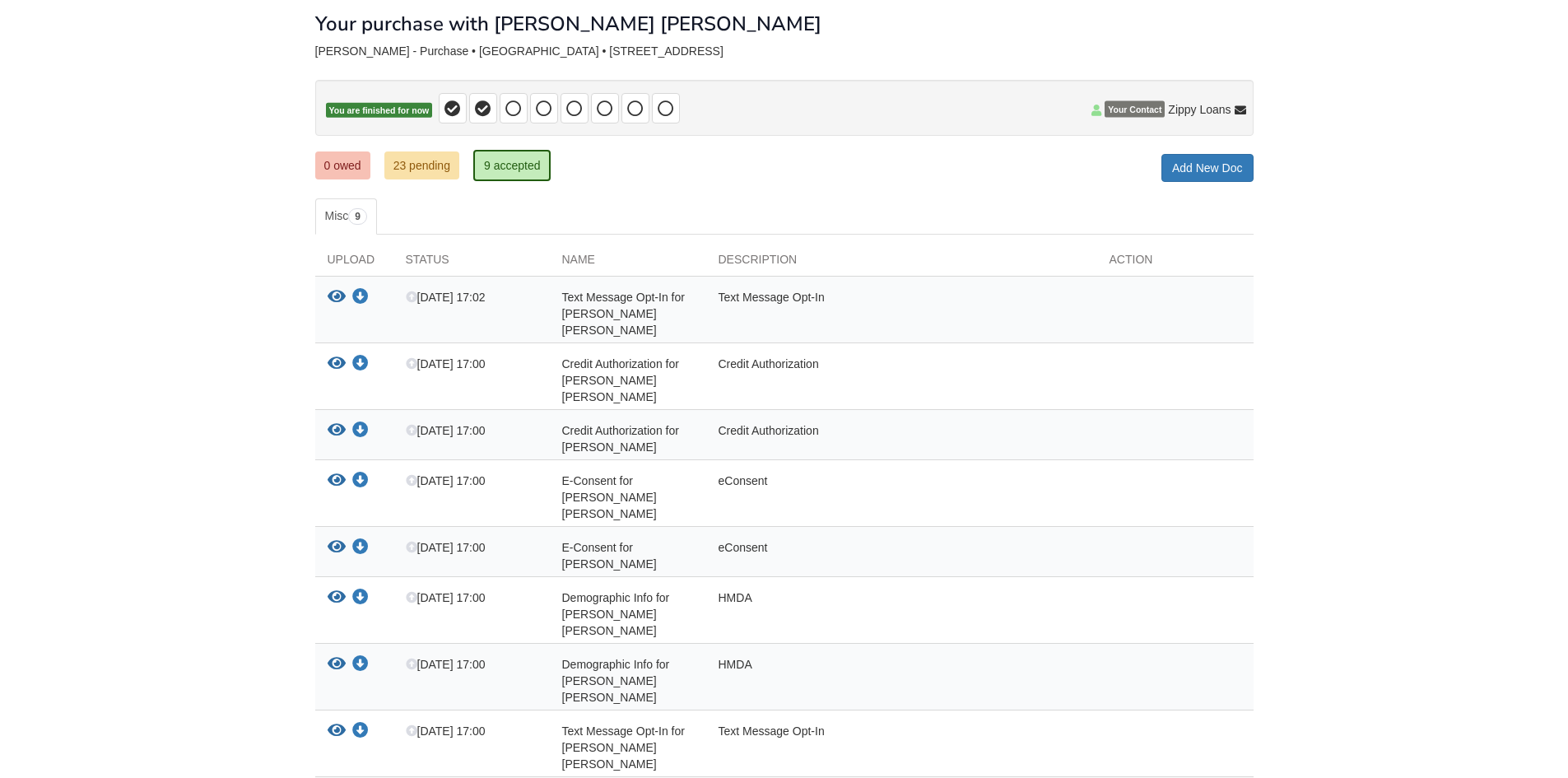
scroll to position [48, 0]
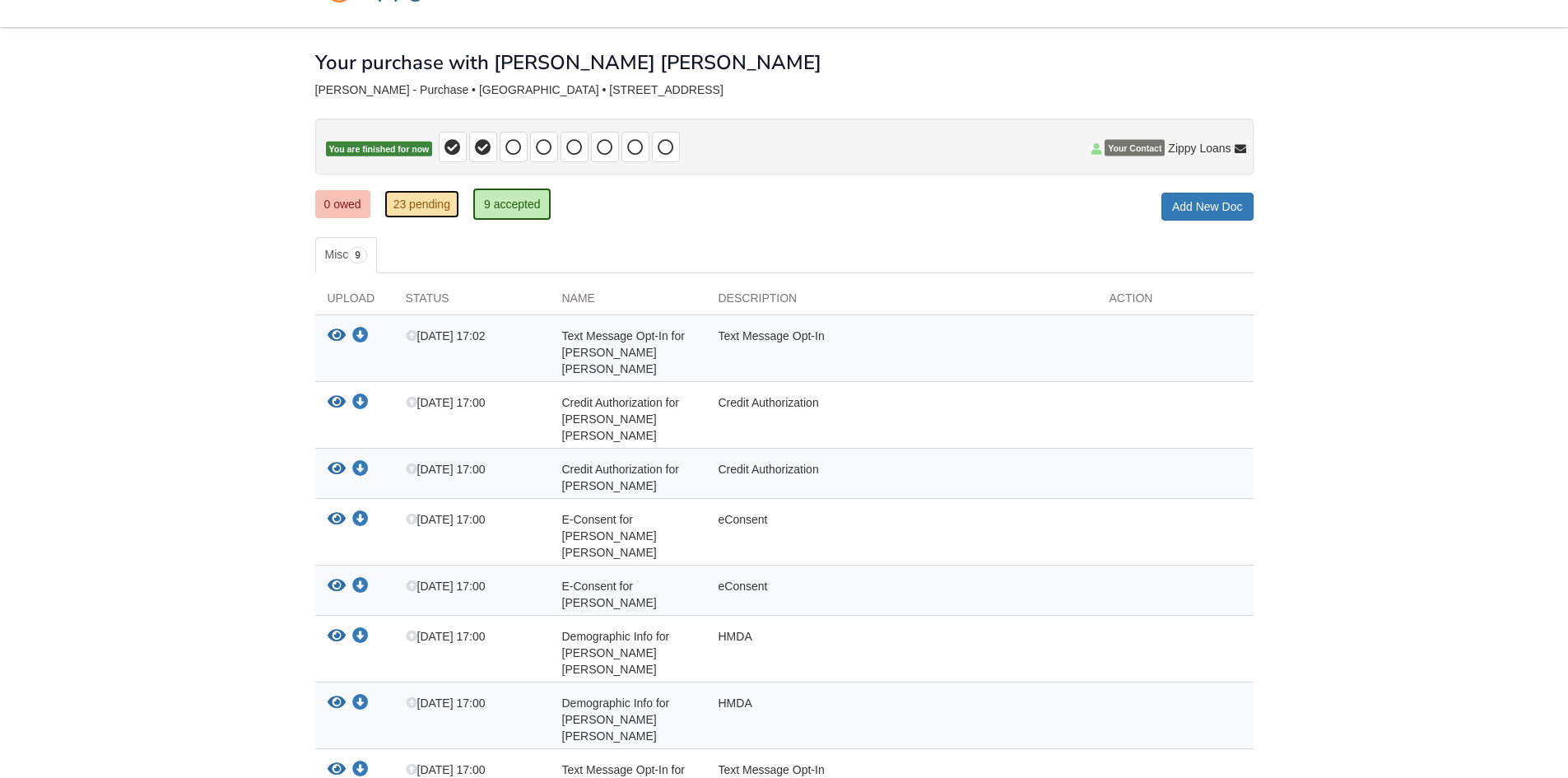
click at [432, 213] on link "23 pending" at bounding box center [422, 204] width 75 height 28
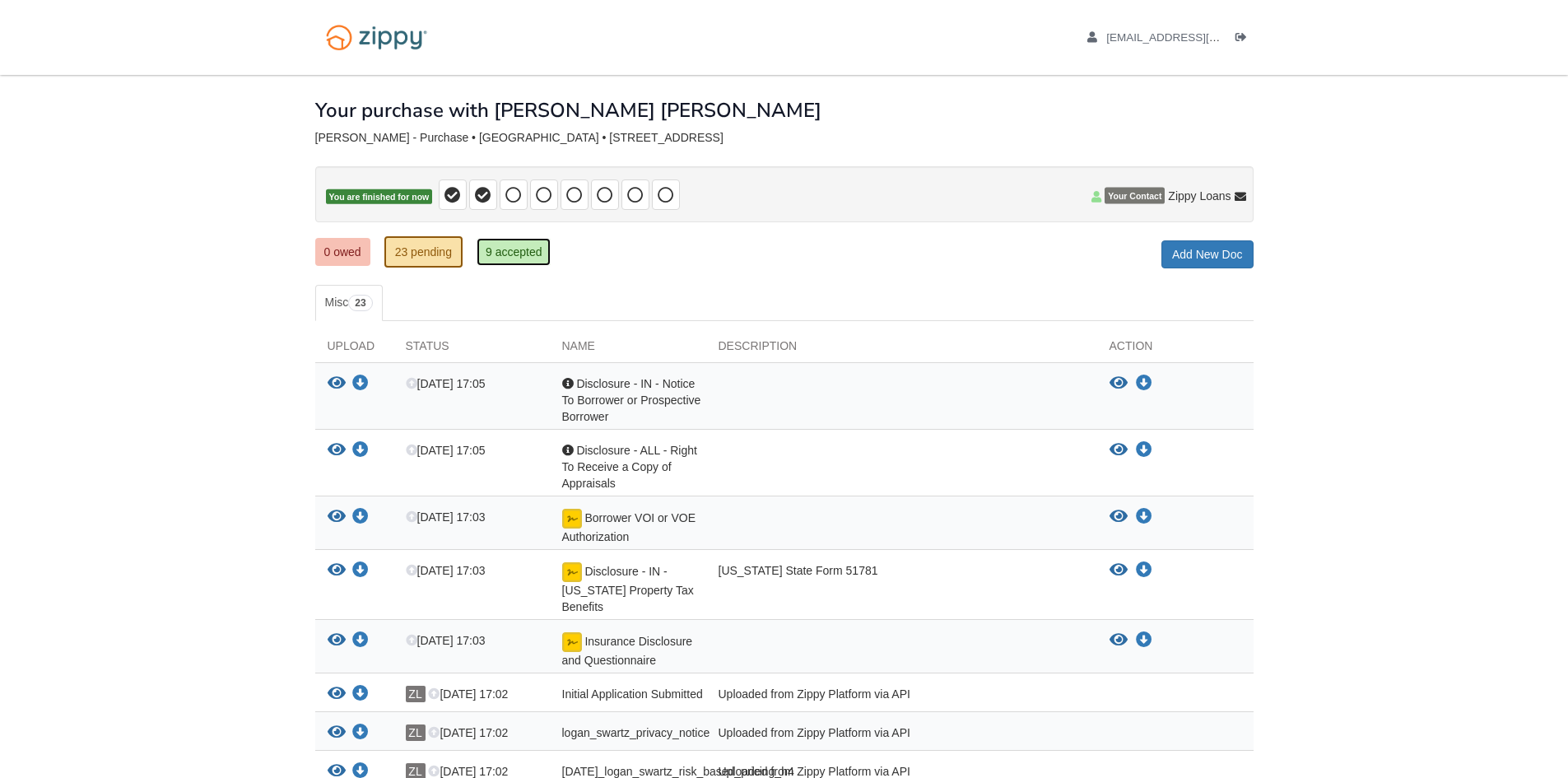
click at [536, 248] on link "9 accepted" at bounding box center [513, 251] width 75 height 28
